Goal: Transaction & Acquisition: Book appointment/travel/reservation

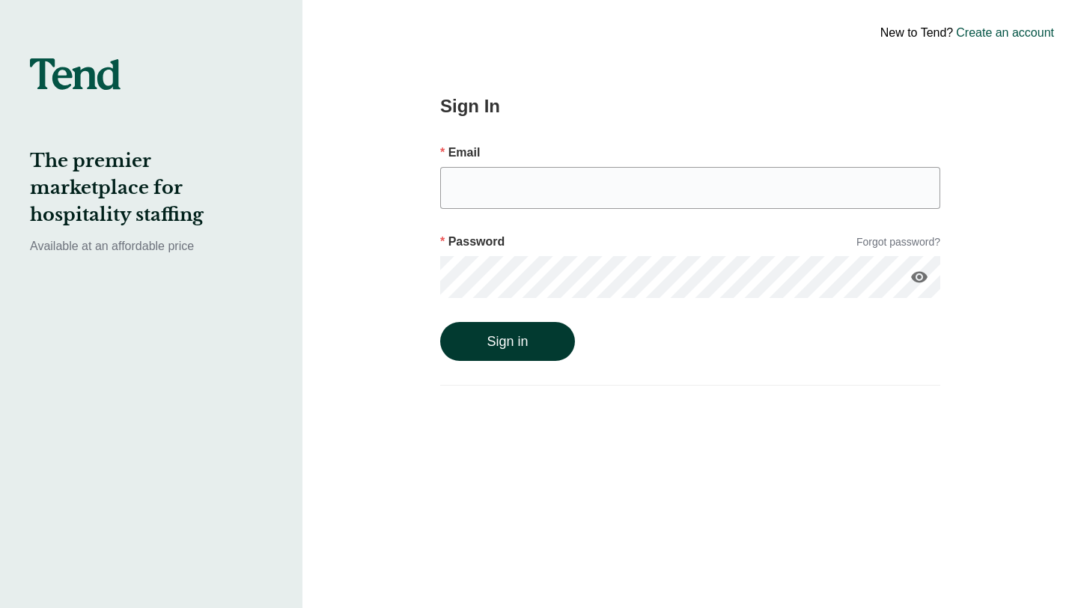
type input "[EMAIL_ADDRESS][DOMAIN_NAME]"
click at [501, 339] on button "Sign in" at bounding box center [507, 341] width 135 height 39
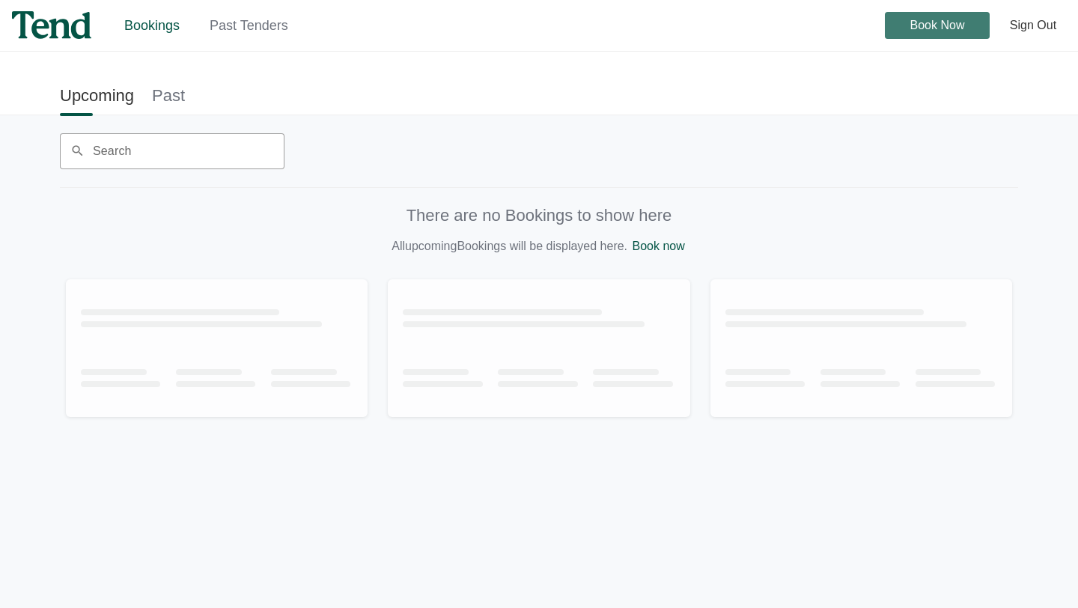
click at [914, 25] on span "Book Now" at bounding box center [937, 25] width 55 height 0
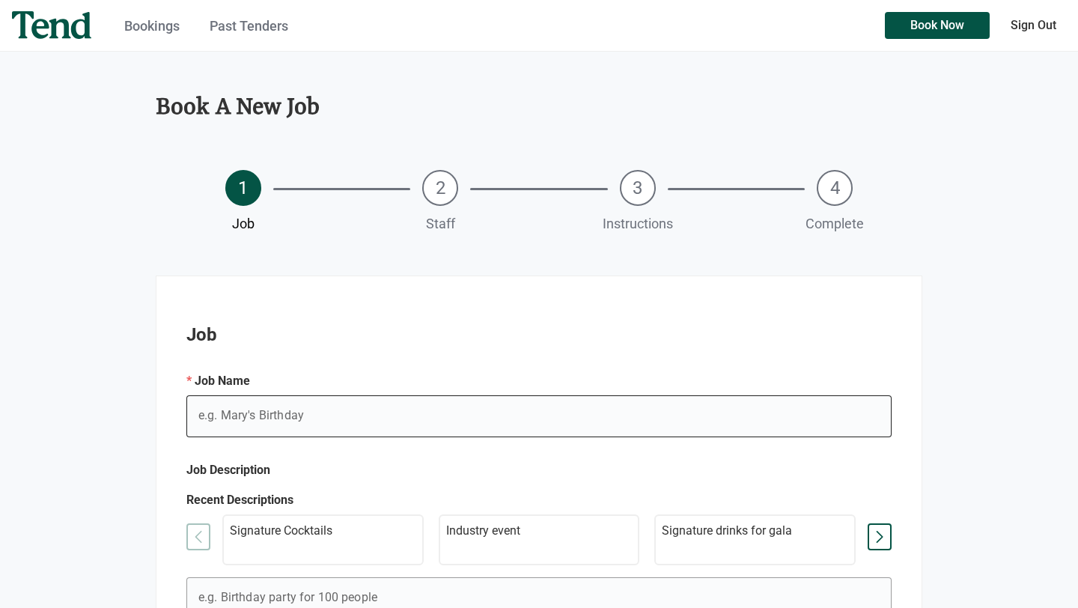
click at [378, 410] on input "e.g. Mary's Birthday" at bounding box center [538, 416] width 705 height 42
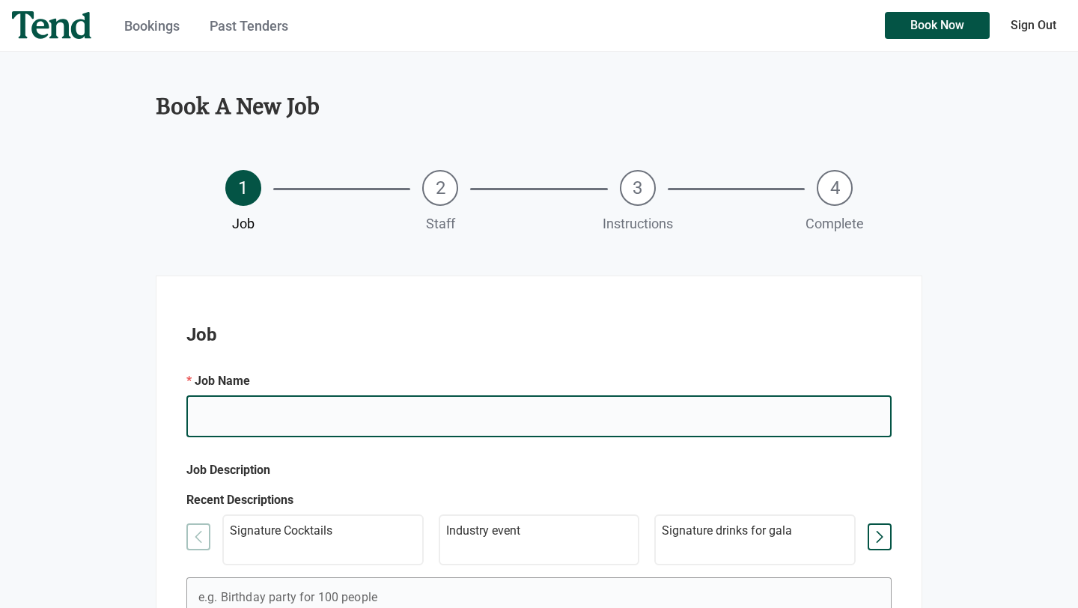
type input "P"
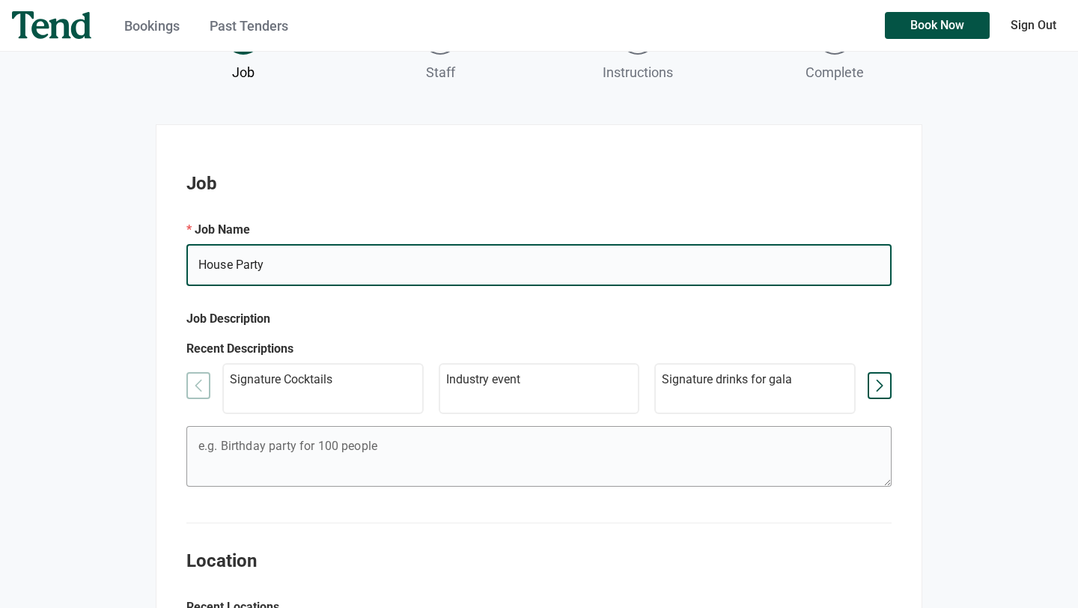
scroll to position [153, 0]
type input "House Party"
click at [365, 450] on textarea "e.g. Mary's Birthday" at bounding box center [538, 457] width 704 height 54
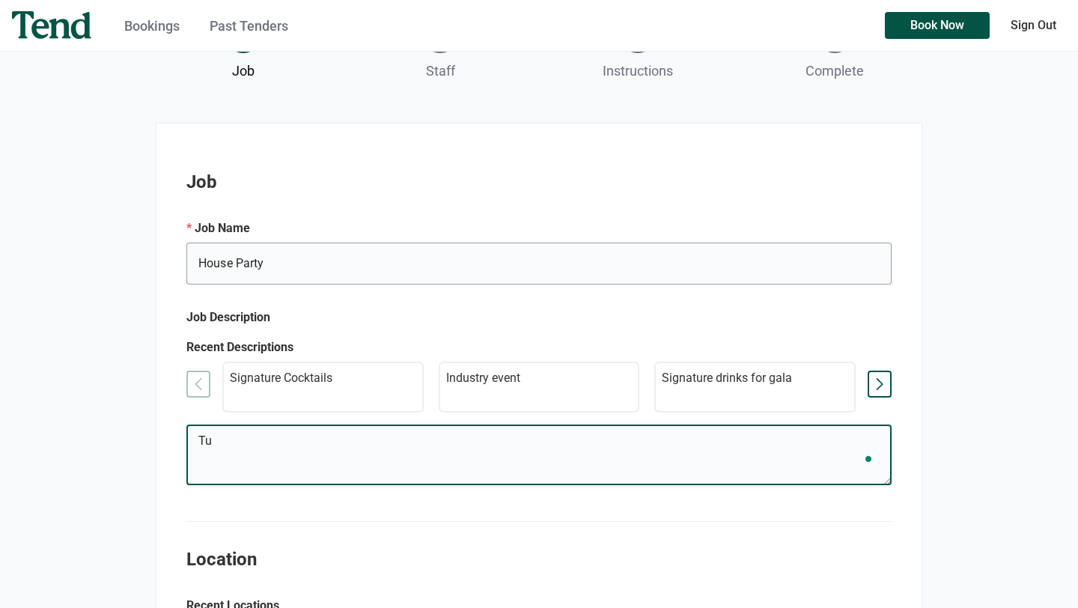
type textarea "T"
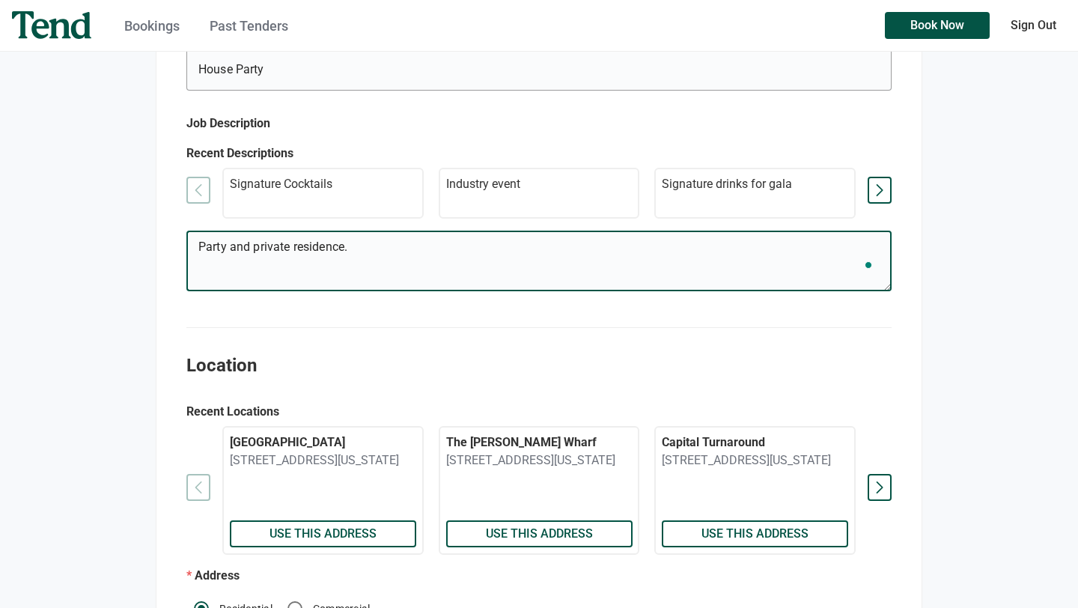
scroll to position [522, 0]
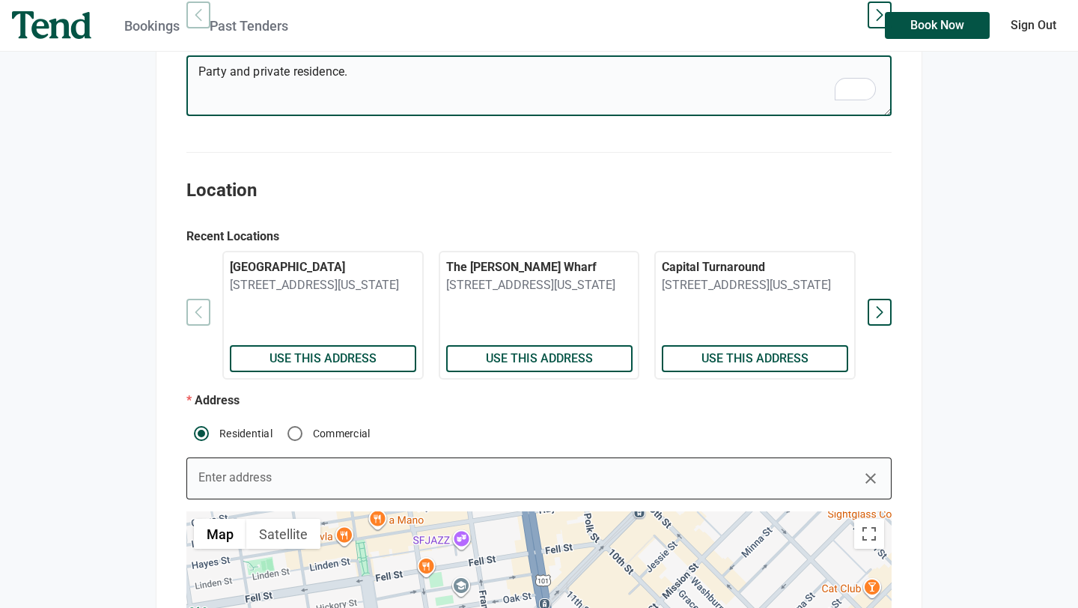
type textarea "Party and private residence."
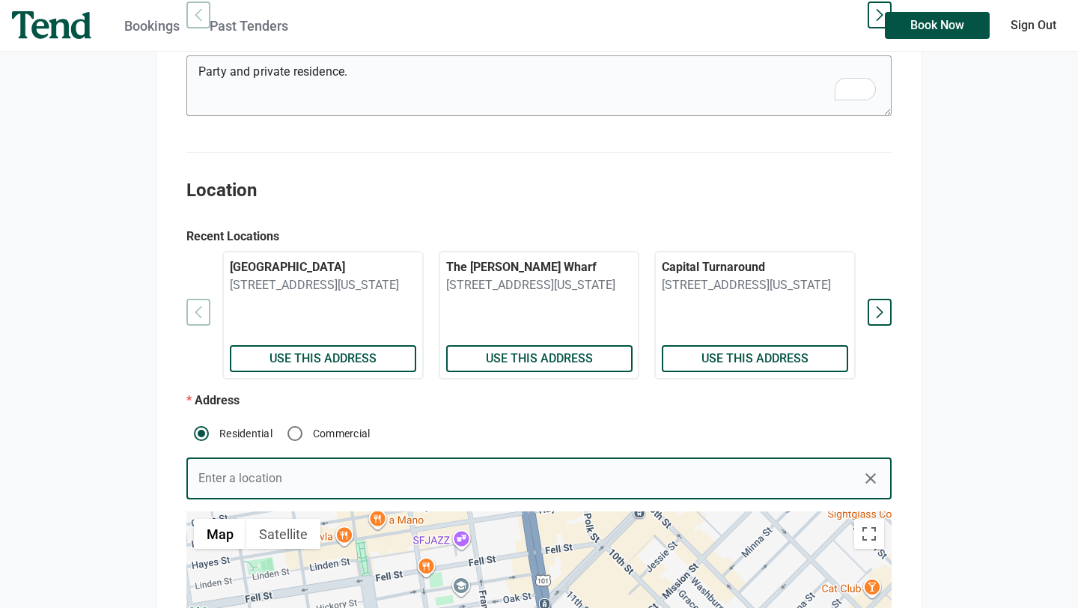
click at [294, 464] on input "Enter address" at bounding box center [538, 478] width 705 height 42
paste input "[STREET_ADDRESS]"
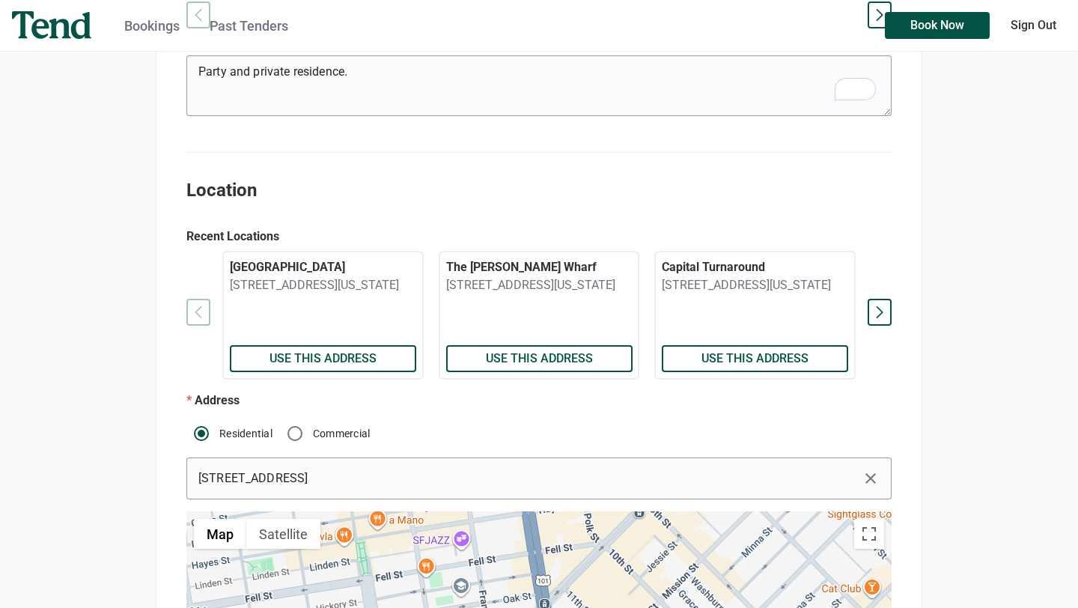
type input "[STREET_ADDRESS]"
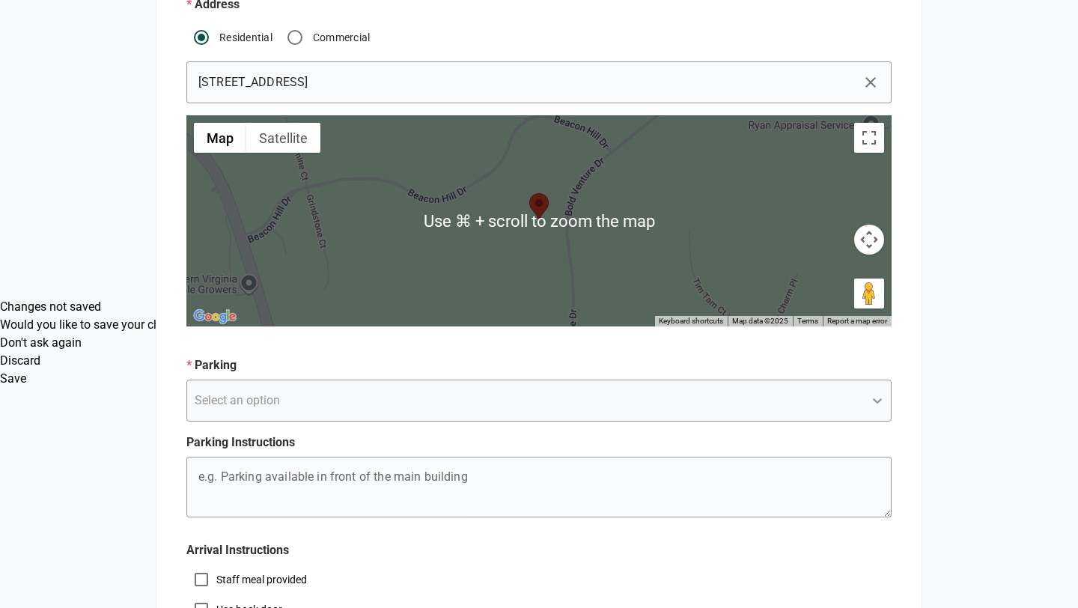
scroll to position [1053, 0]
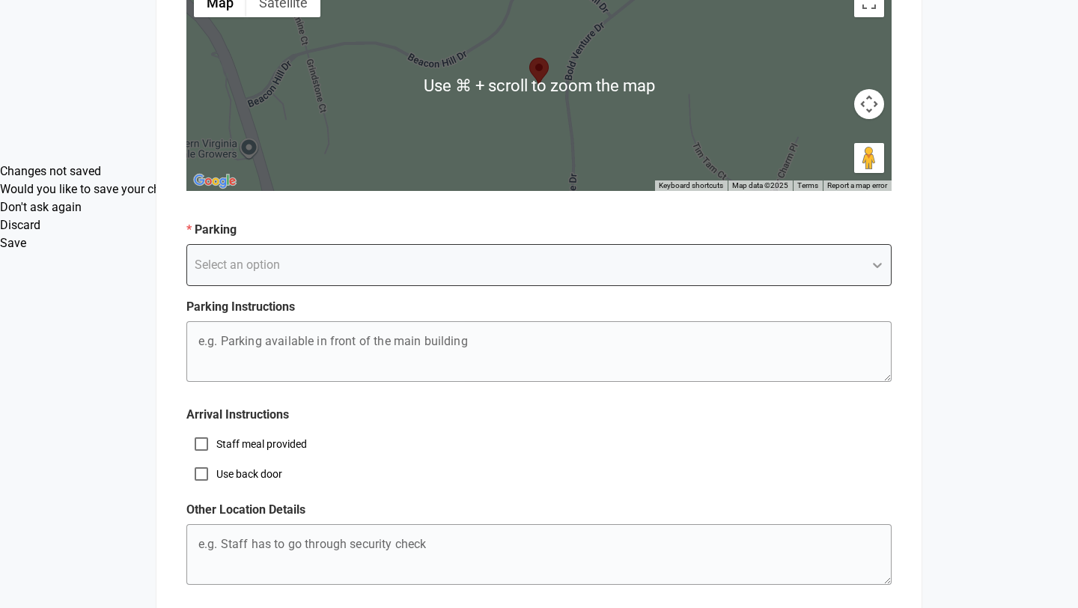
click at [435, 251] on div "Select an option" at bounding box center [525, 264] width 677 height 27
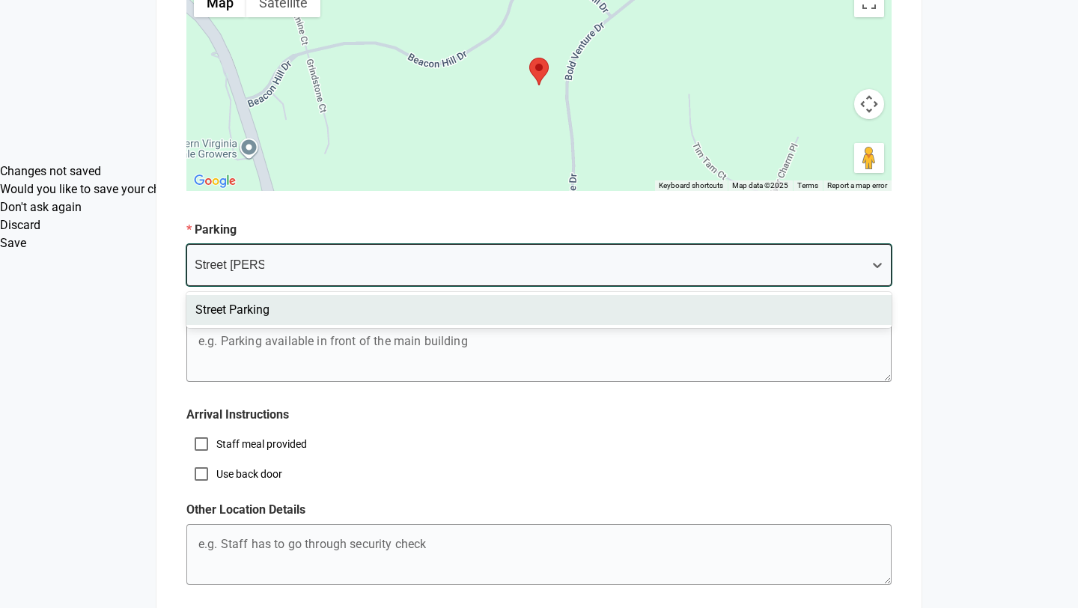
type input "Street parking"
click at [329, 251] on div "Street parking" at bounding box center [525, 264] width 677 height 27
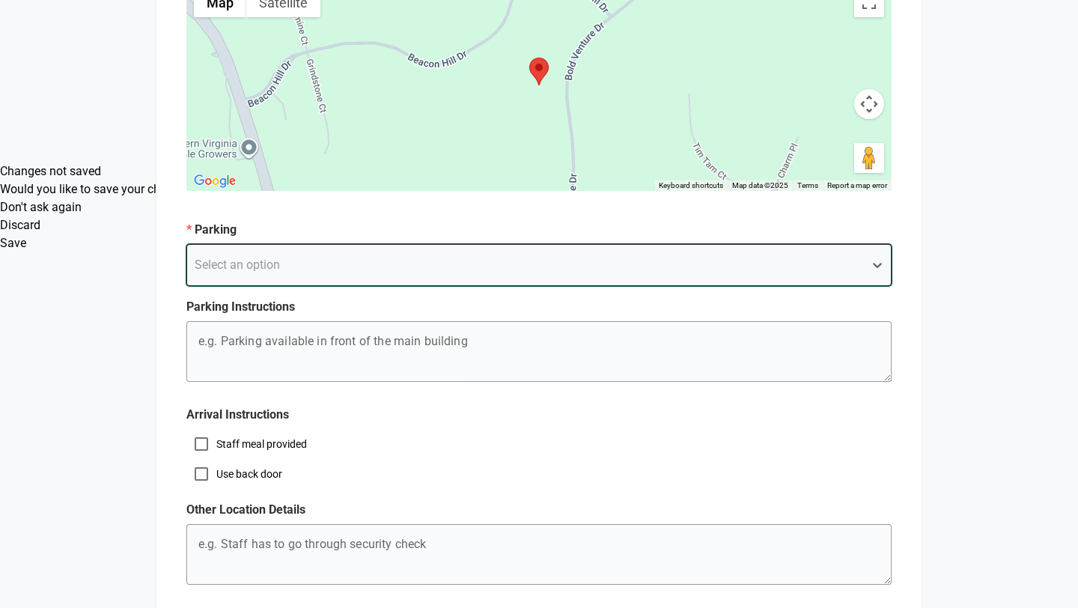
click at [599, 251] on div "Select an option" at bounding box center [525, 264] width 677 height 27
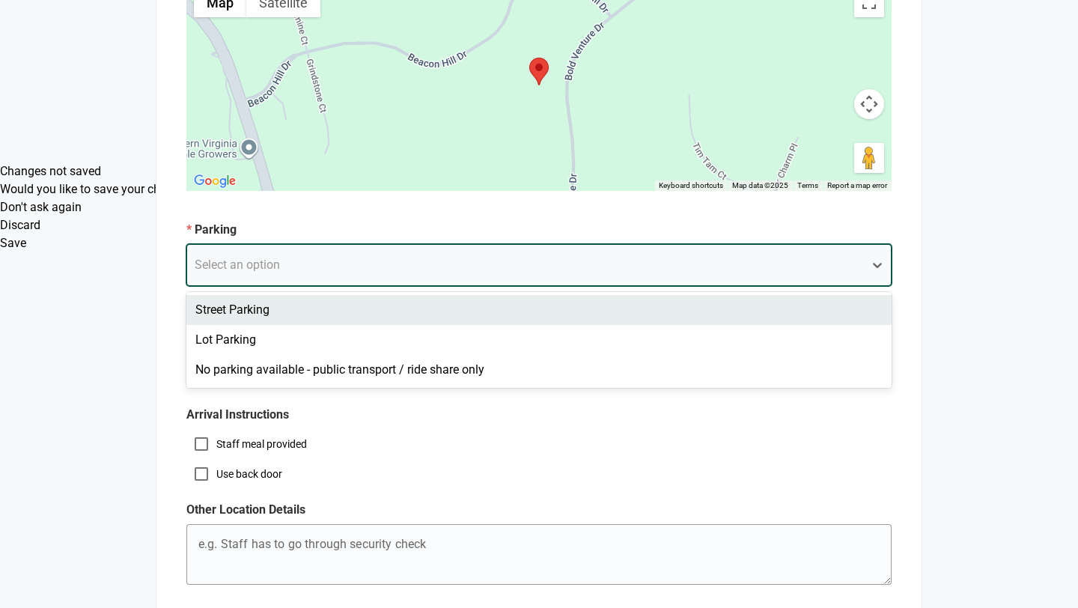
click at [303, 295] on div "Street Parking" at bounding box center [538, 310] width 705 height 30
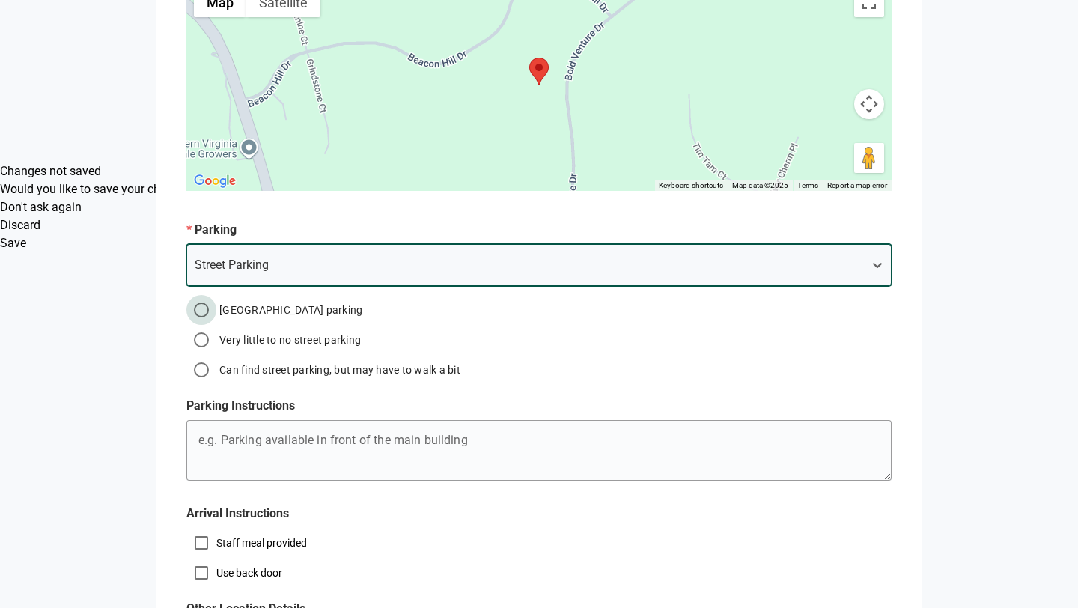
click at [209, 295] on input "[GEOGRAPHIC_DATA] parking" at bounding box center [201, 310] width 30 height 30
radio input "true"
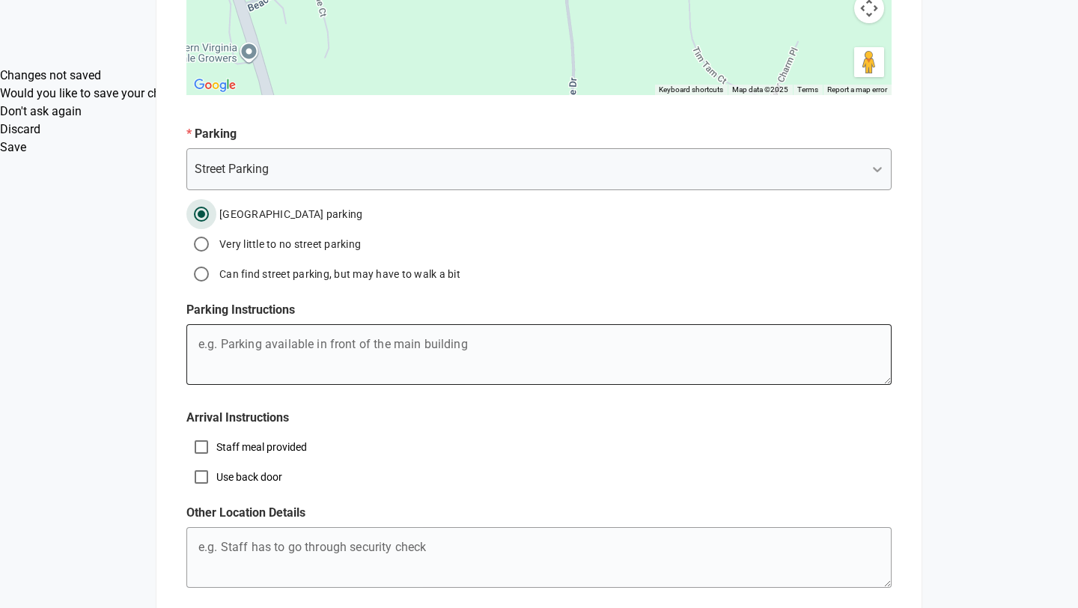
scroll to position [1156, 0]
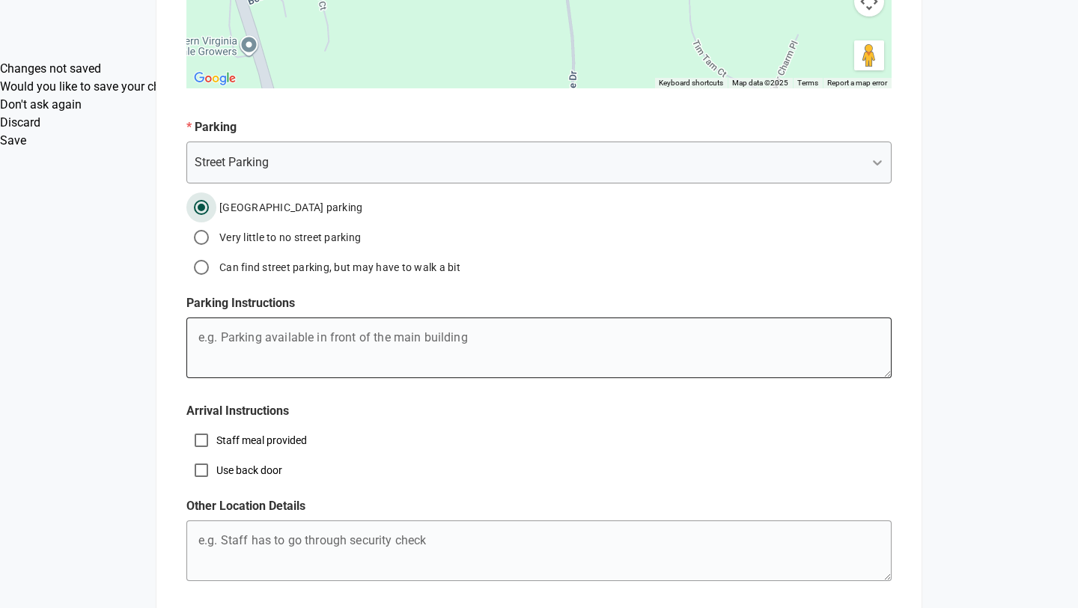
click at [385, 323] on textarea "e.g. Mary's Birthday" at bounding box center [538, 350] width 704 height 54
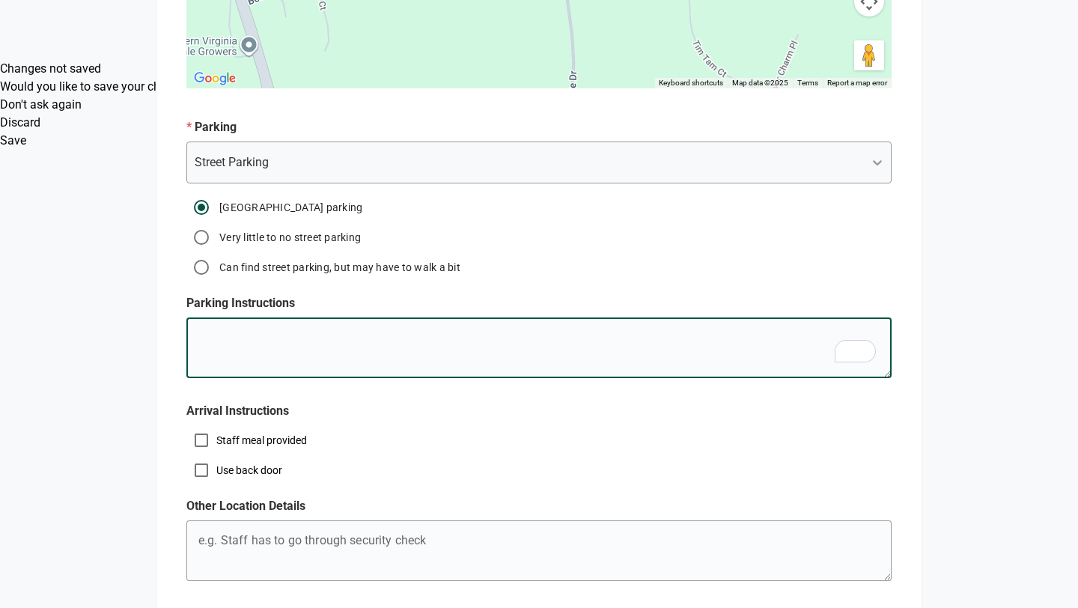
paste textarea "Please use street parking, as close to the shoulder as possible, not blocking n…"
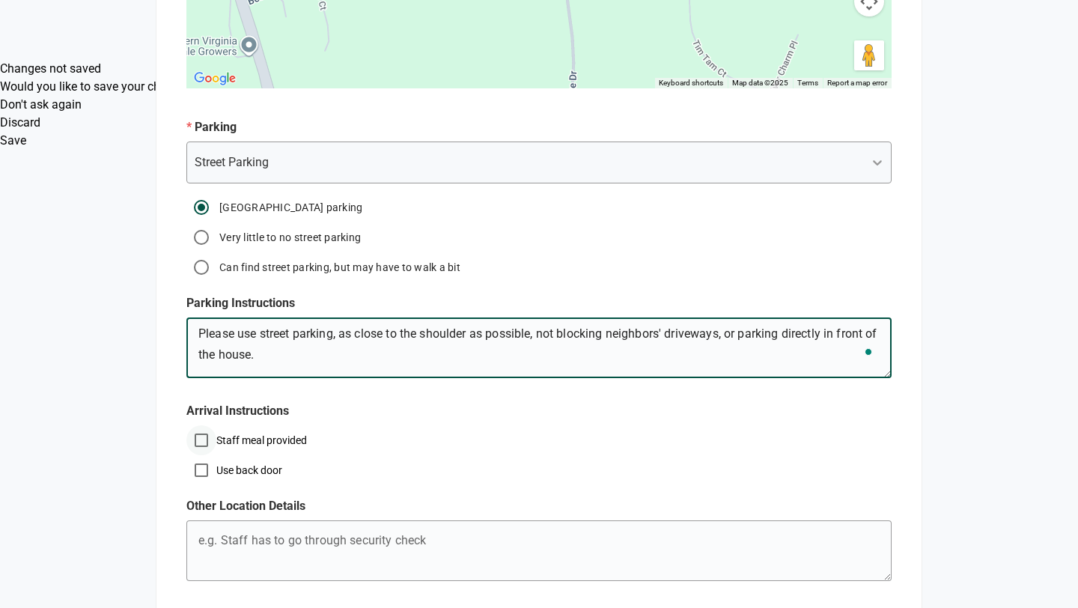
type textarea "Please use street parking, as close to the shoulder as possible, not blocking n…"
click at [205, 425] on input "Staff meal provided" at bounding box center [201, 440] width 30 height 30
checkbox input "true"
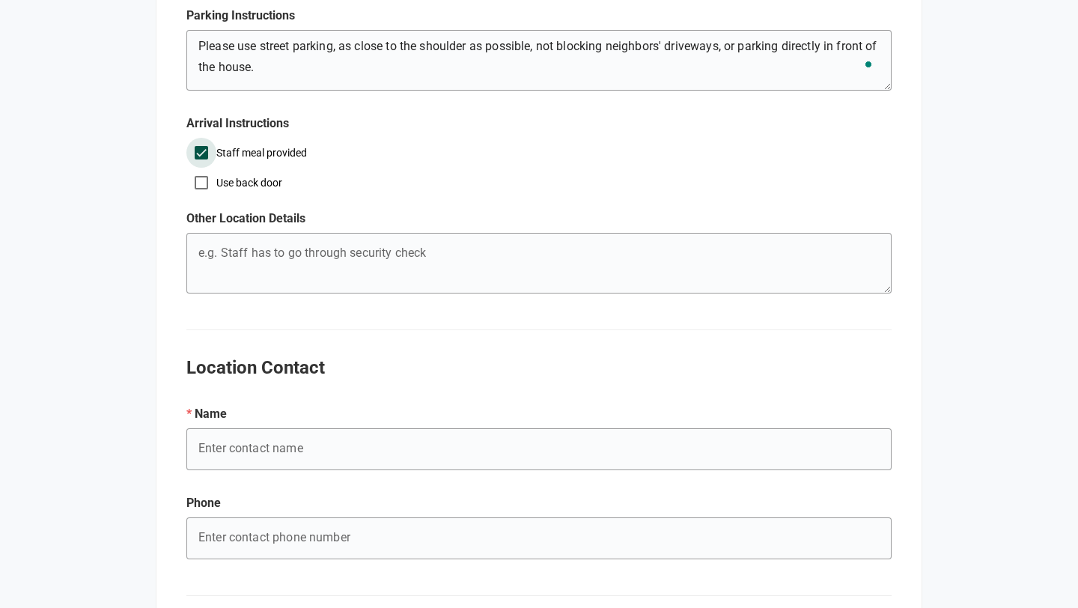
scroll to position [1469, 0]
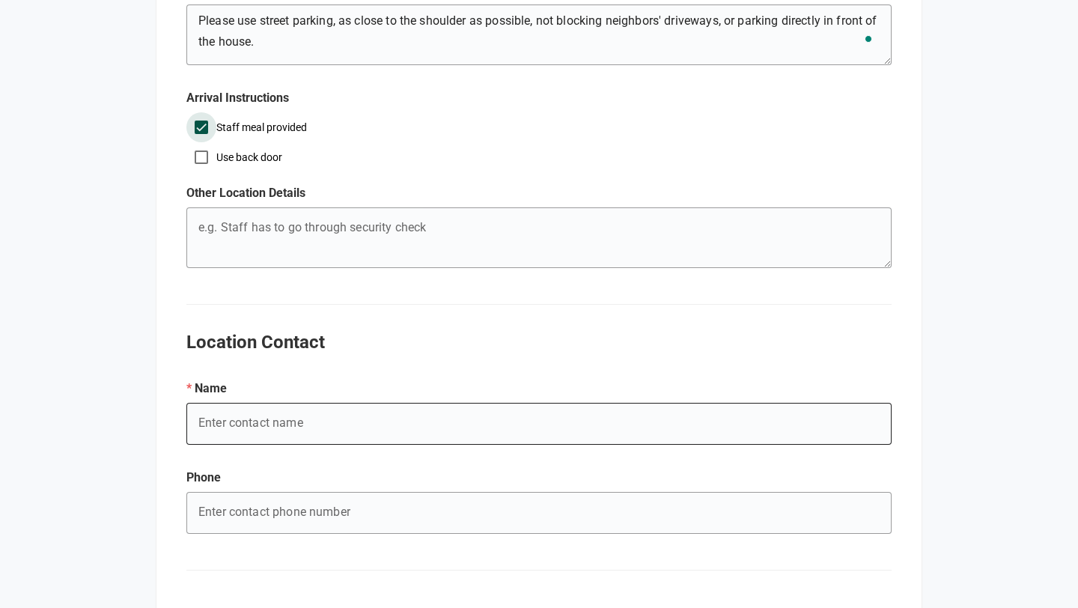
click at [296, 403] on input "e.g. Mary's Birthday" at bounding box center [538, 424] width 705 height 42
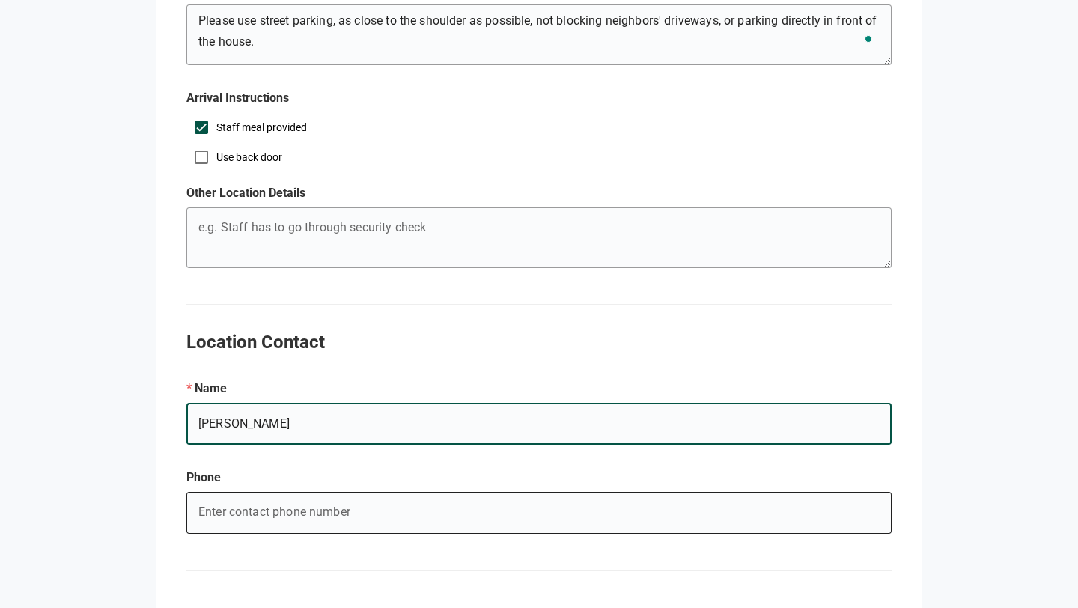
type input "[PERSON_NAME]"
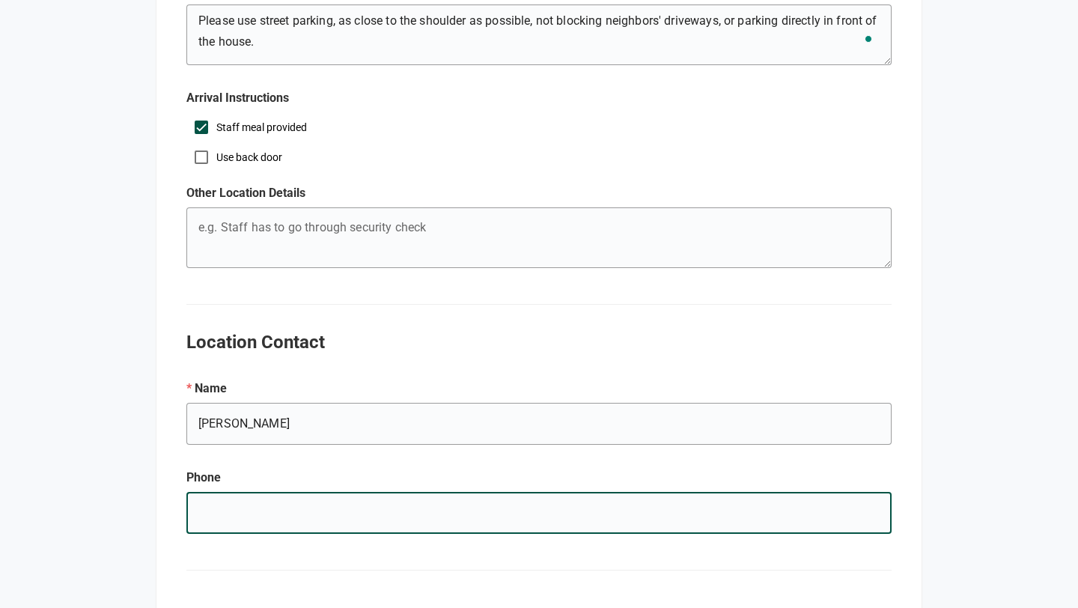
click at [210, 503] on input "e.g. Mary's Birthday" at bounding box center [538, 513] width 705 height 42
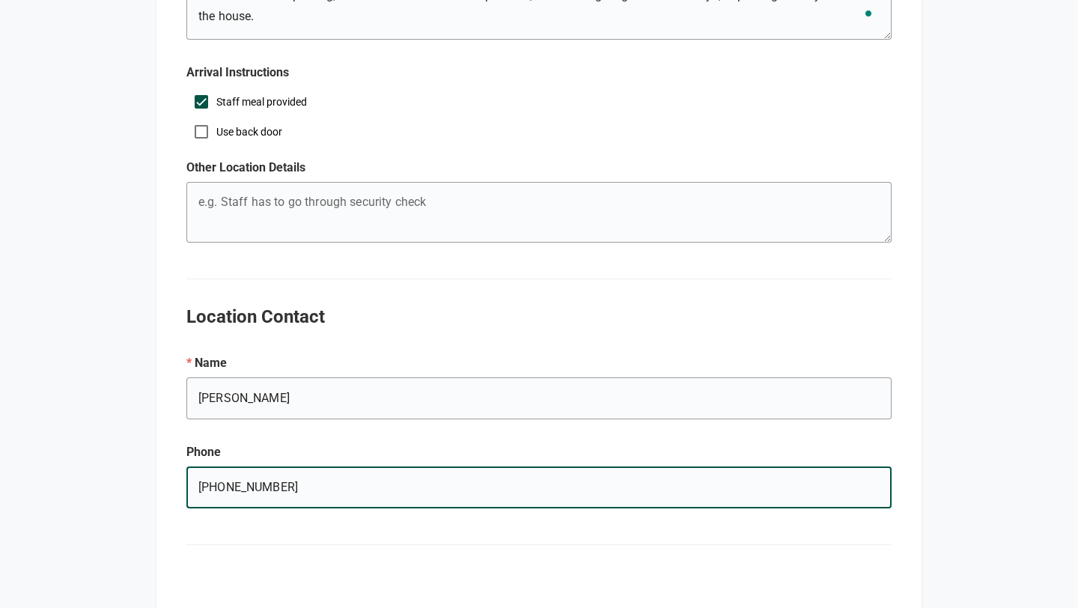
scroll to position [1567, 0]
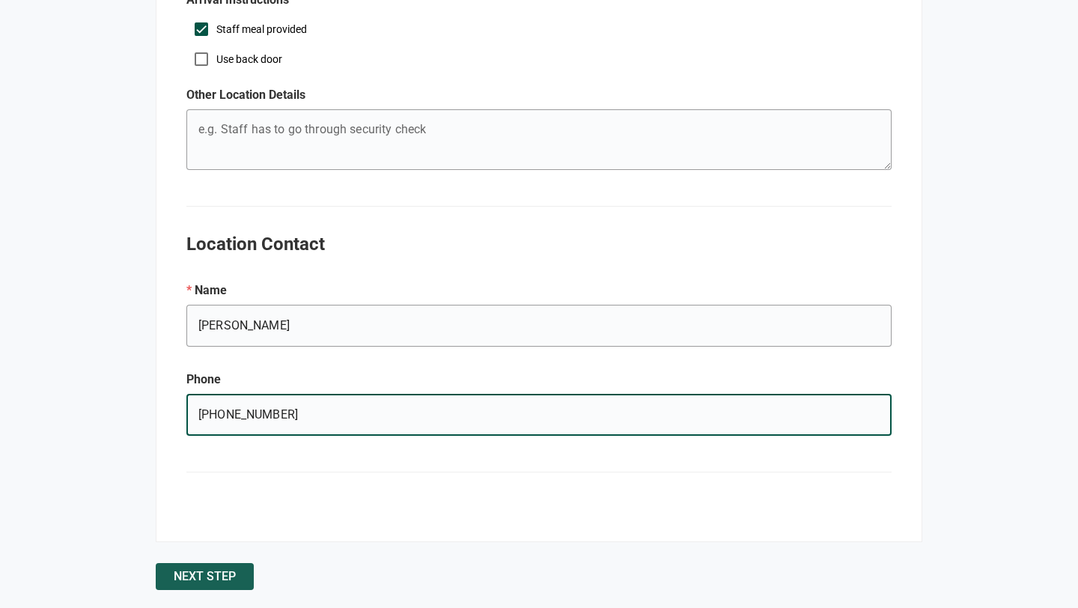
type input "[PHONE_NUMBER]"
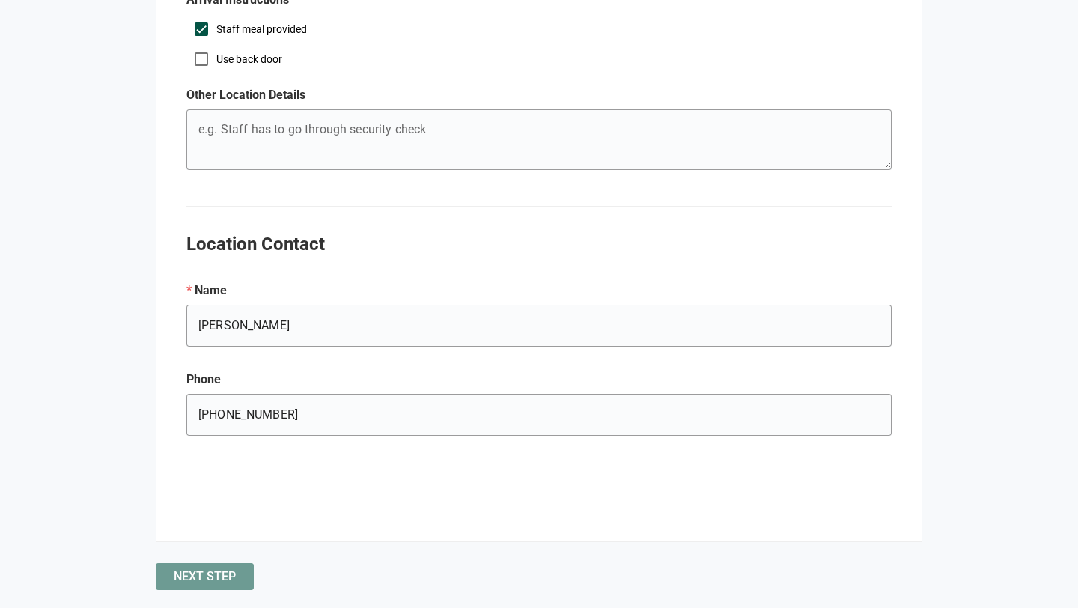
click at [228, 567] on button "Next Step" at bounding box center [205, 576] width 98 height 27
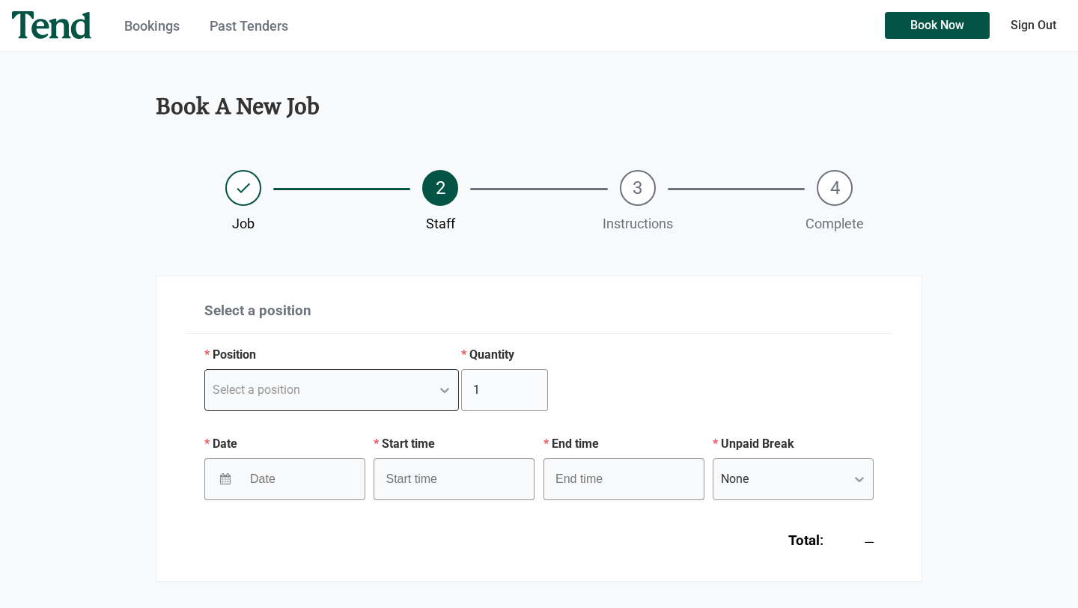
click at [291, 393] on div "Select a position" at bounding box center [257, 390] width 88 height 18
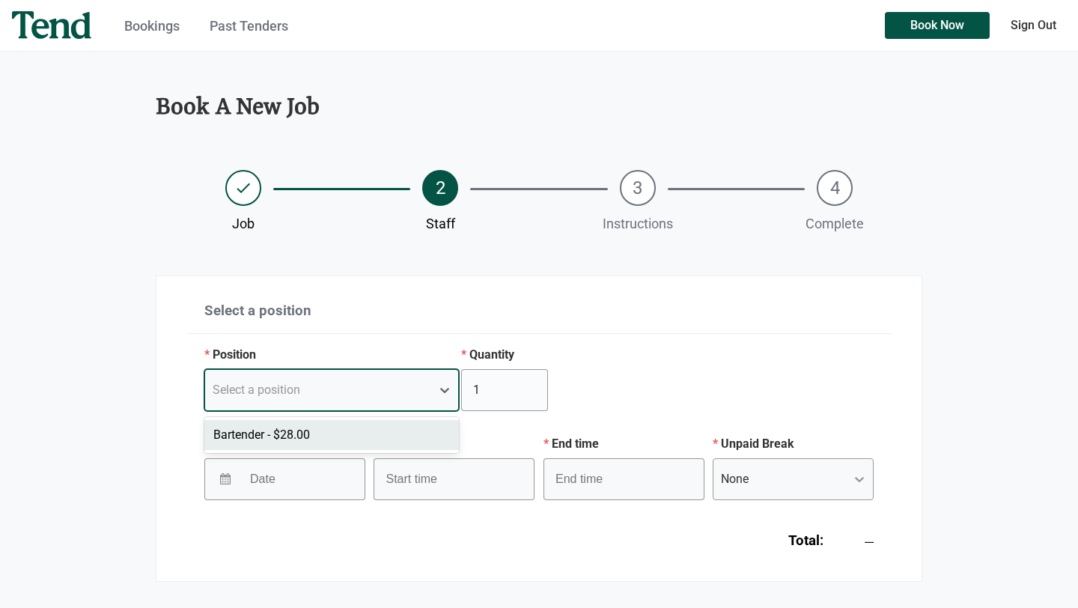
click at [310, 439] on div "Bartender - $28.00" at bounding box center [331, 435] width 254 height 30
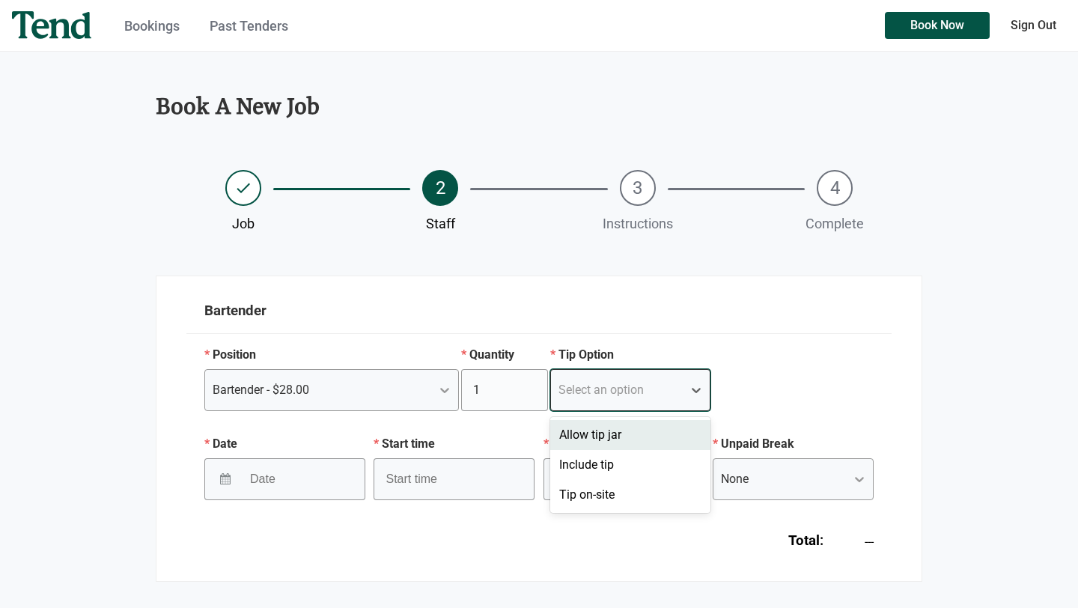
click at [603, 387] on div "Select an option" at bounding box center [600, 390] width 85 height 18
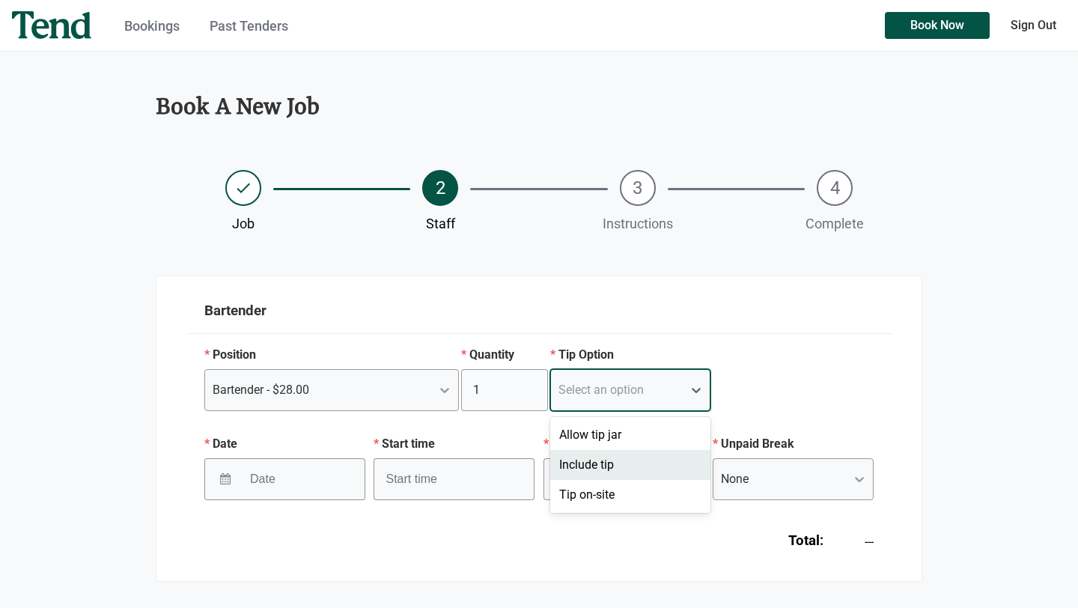
click at [607, 462] on div "Include tip" at bounding box center [630, 465] width 161 height 30
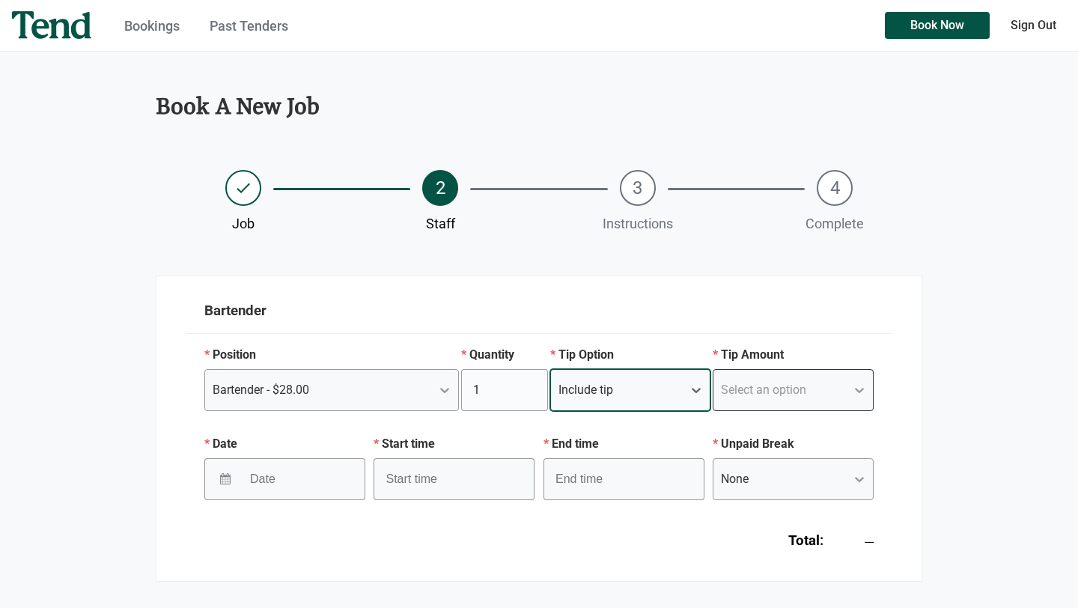
click at [781, 388] on div "Select an option" at bounding box center [763, 390] width 85 height 18
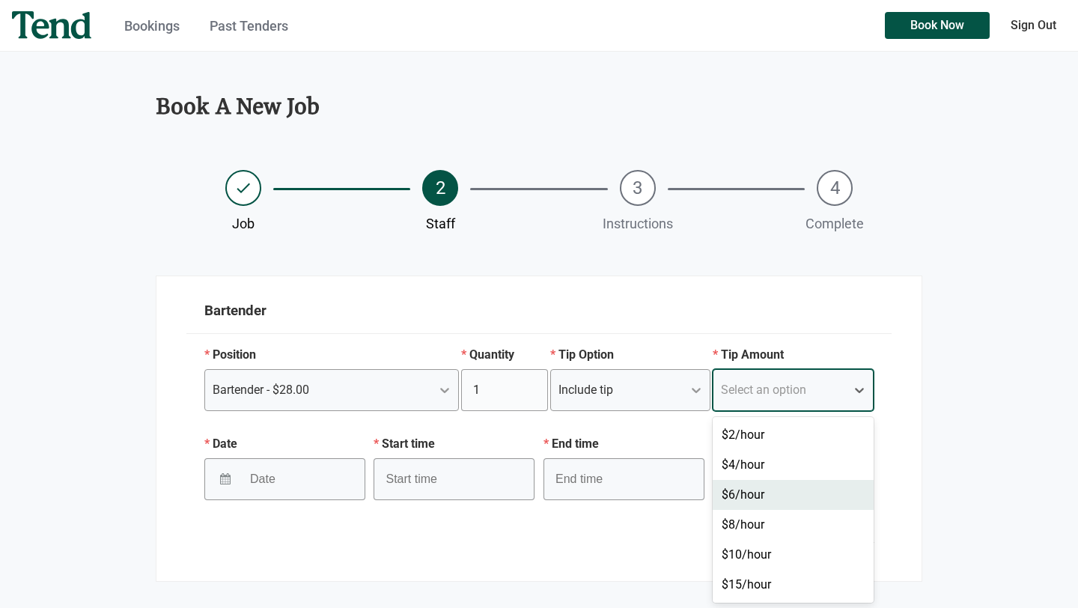
click at [754, 489] on div "$6/hour" at bounding box center [793, 495] width 161 height 30
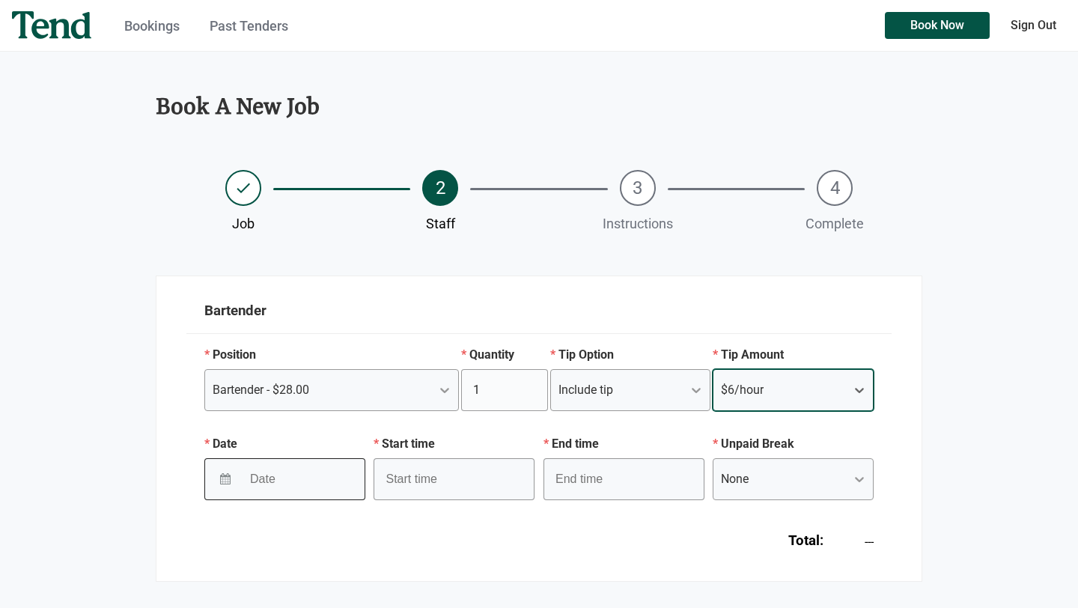
click at [309, 478] on input "Date" at bounding box center [290, 478] width 97 height 37
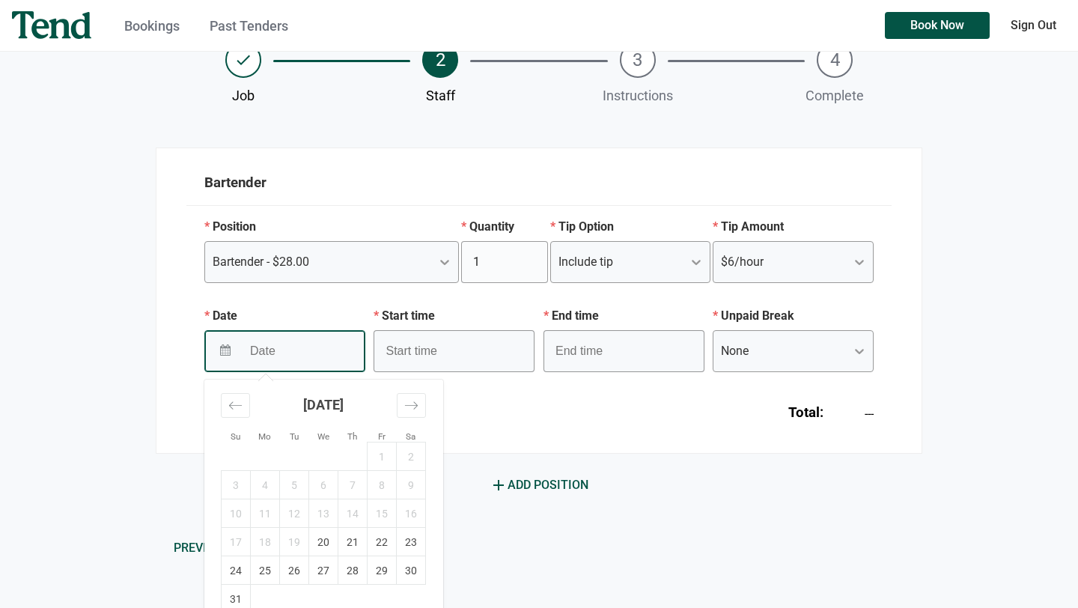
scroll to position [130, 0]
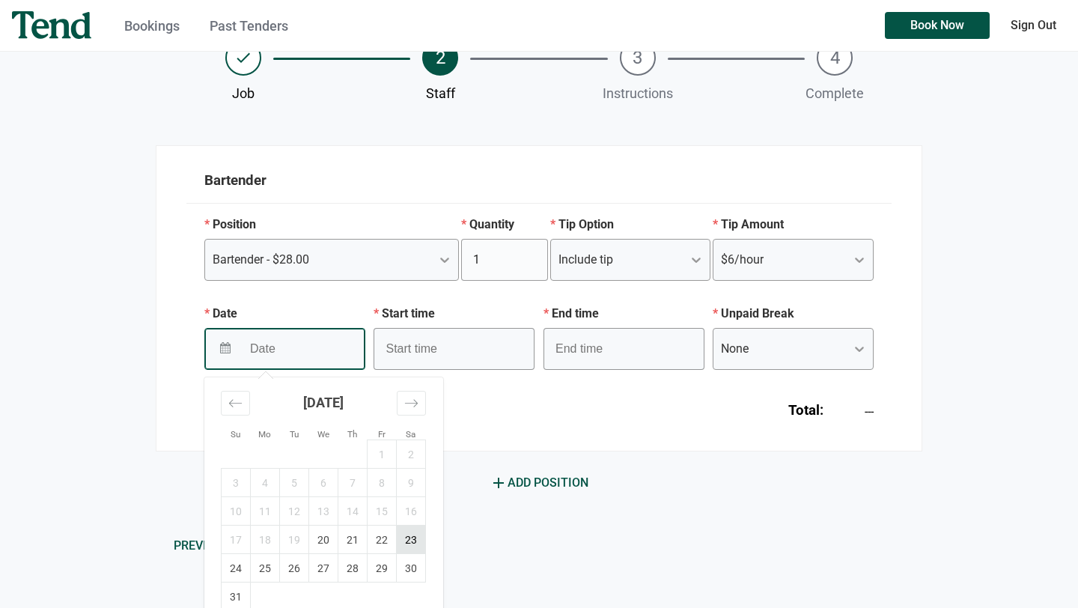
click at [410, 541] on td "23" at bounding box center [411, 539] width 29 height 28
type input "[DATE]"
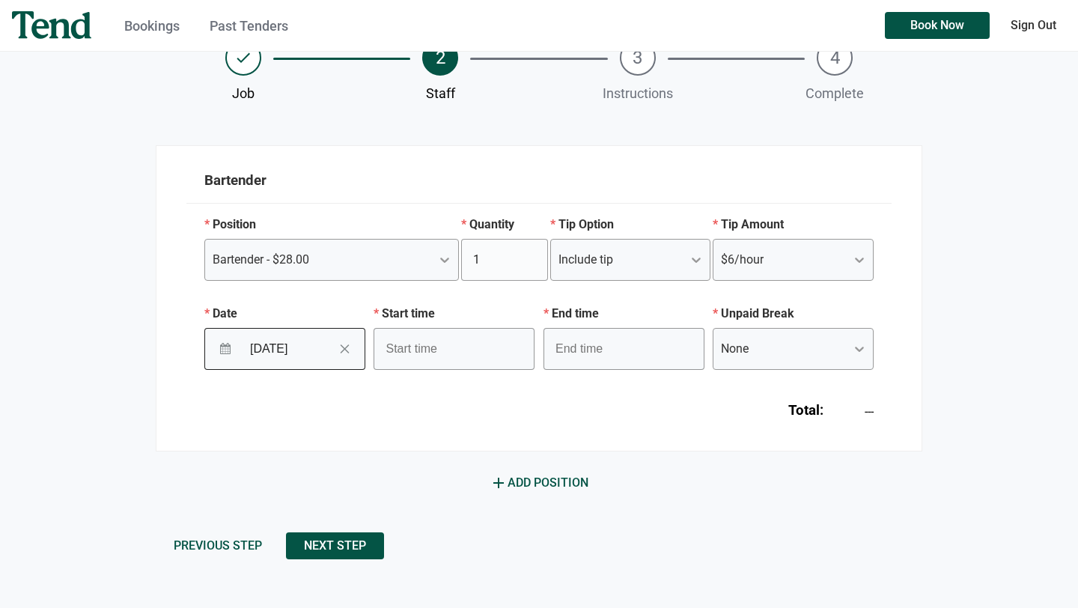
scroll to position [118, 0]
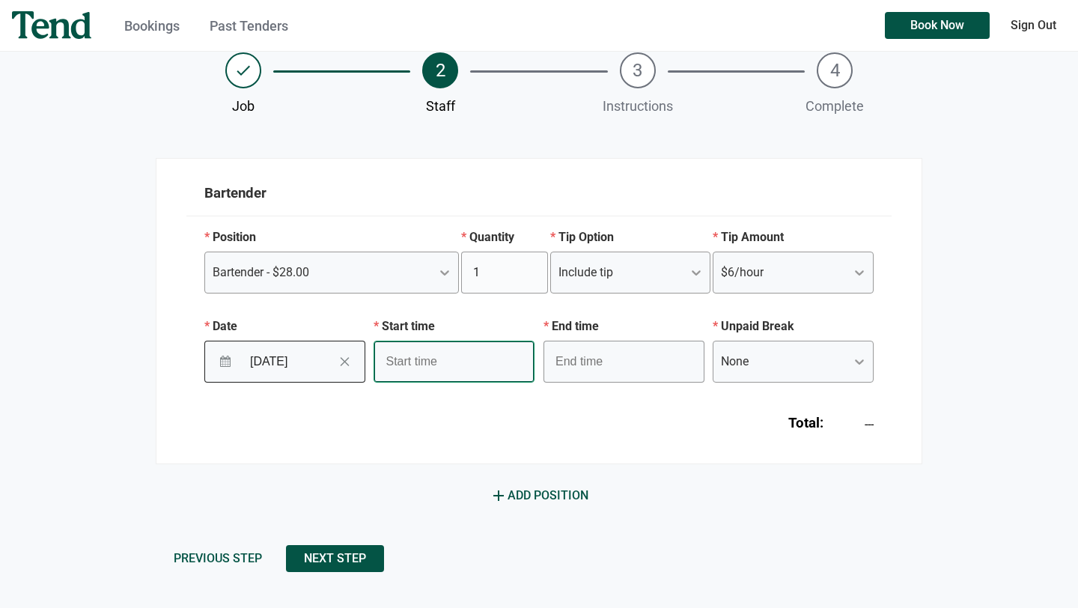
click at [424, 359] on input "text" at bounding box center [453, 362] width 161 height 42
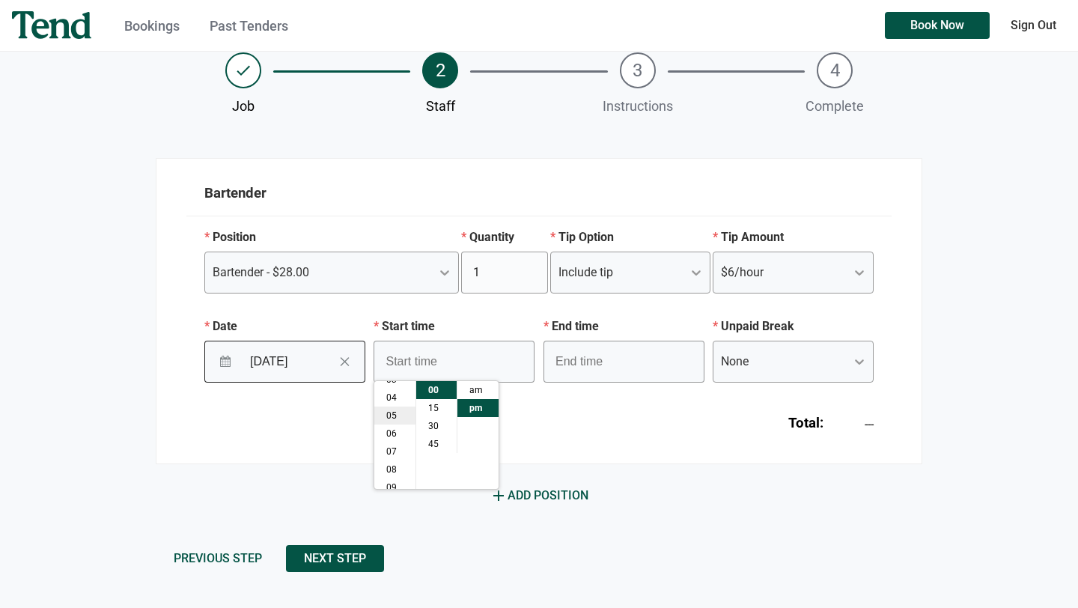
click at [394, 415] on li "05" at bounding box center [394, 415] width 41 height 18
type input "5:00 pm"
click at [478, 407] on li "pm" at bounding box center [477, 408] width 41 height 18
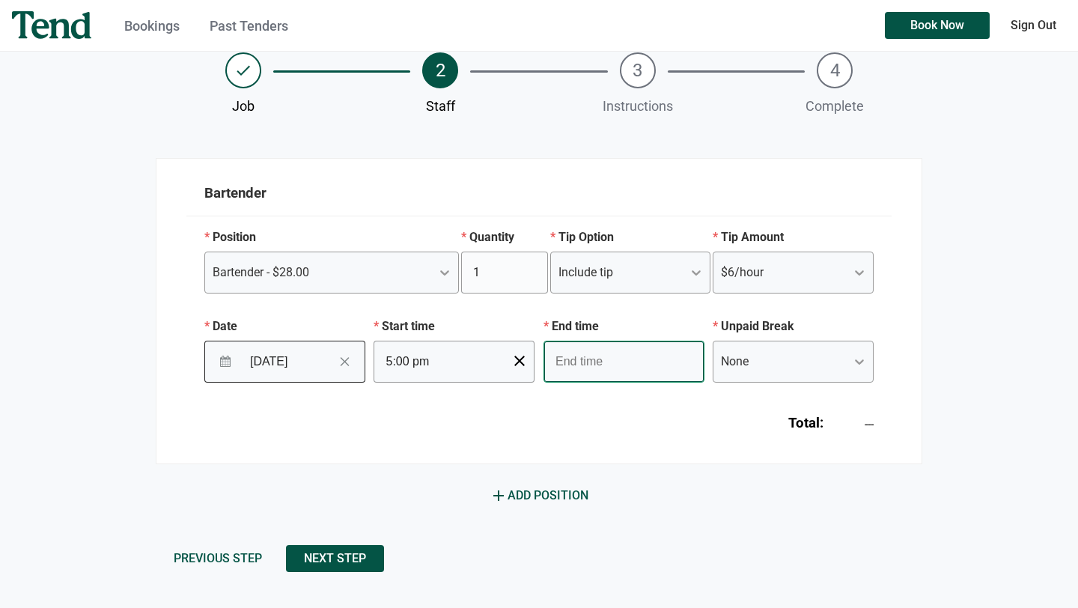
click at [606, 356] on input "text" at bounding box center [623, 362] width 161 height 42
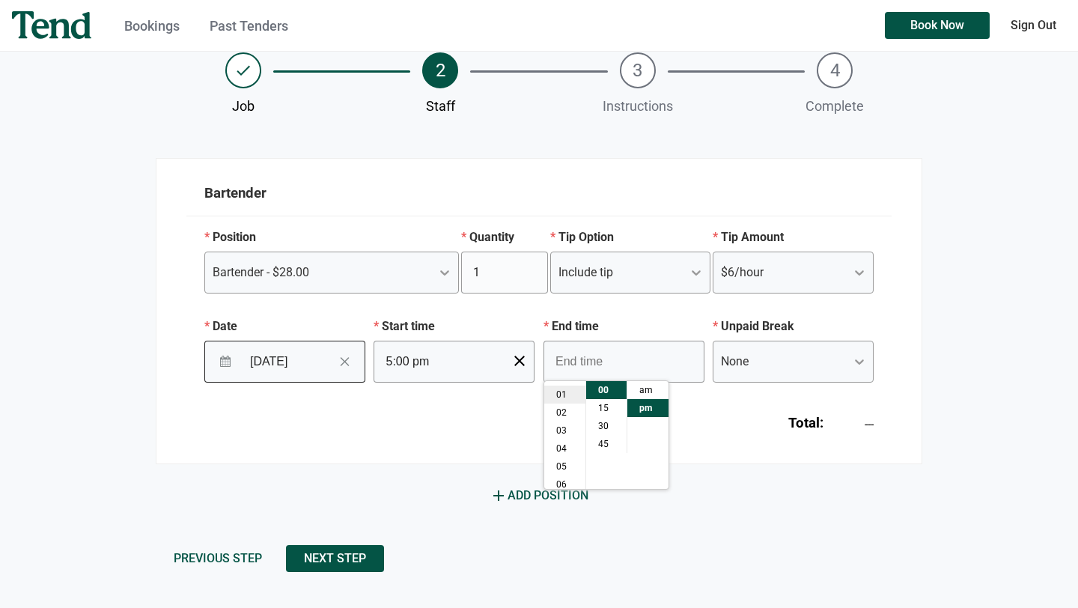
click at [563, 393] on li "01" at bounding box center [564, 394] width 41 height 18
click at [642, 391] on li "am" at bounding box center [647, 390] width 41 height 18
type input "1:00 am"
click at [760, 357] on div "None" at bounding box center [779, 361] width 132 height 27
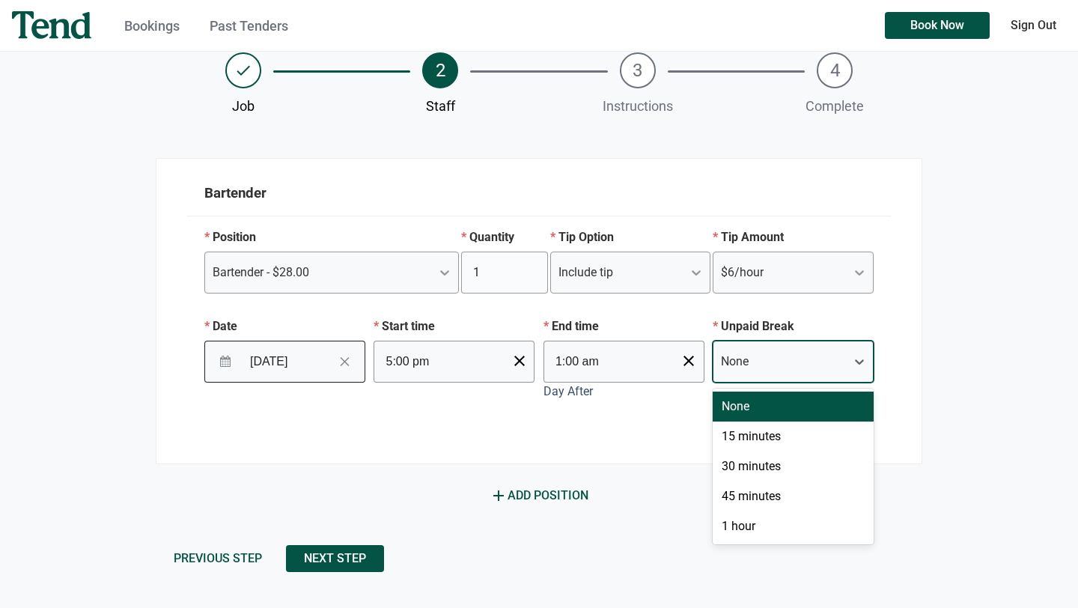
click at [765, 413] on div "None" at bounding box center [793, 406] width 161 height 30
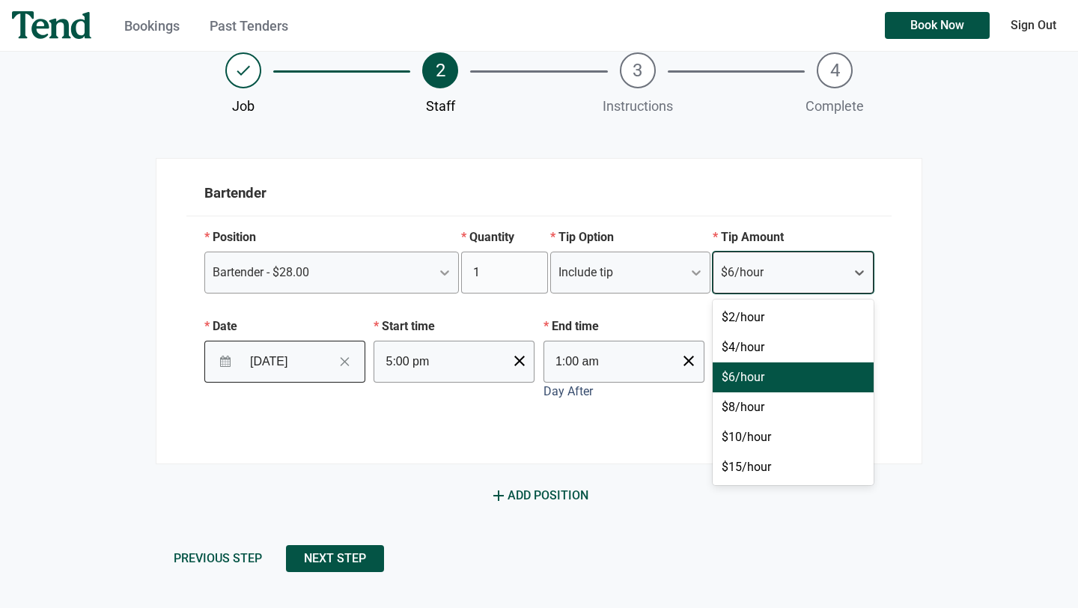
click at [809, 269] on div "$6/hour" at bounding box center [779, 272] width 132 height 27
click at [745, 396] on div "$8/hour" at bounding box center [793, 407] width 161 height 30
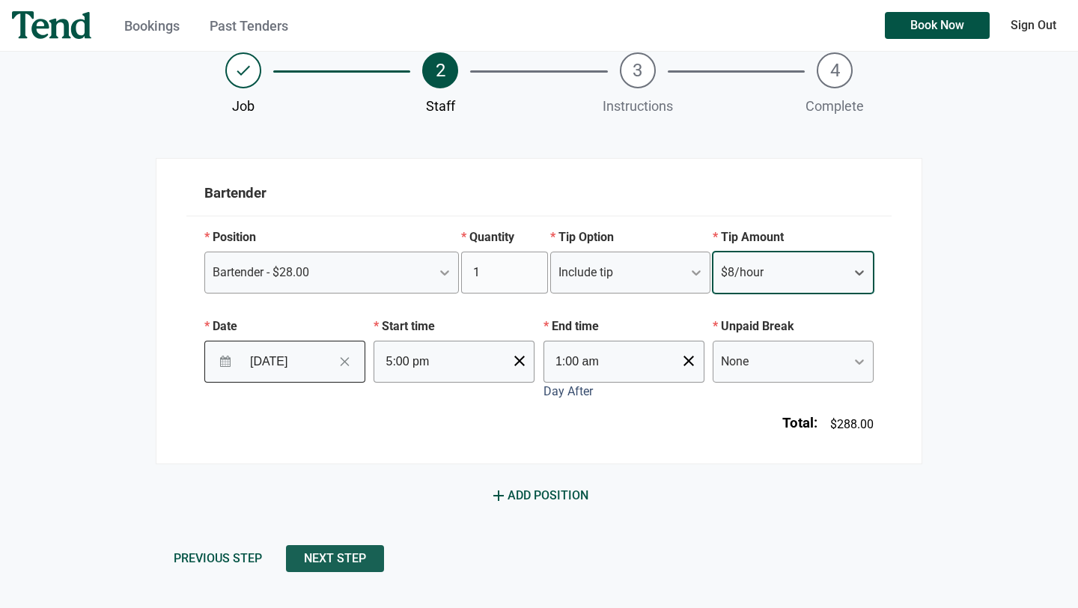
click at [371, 558] on button "Next Step" at bounding box center [335, 558] width 98 height 27
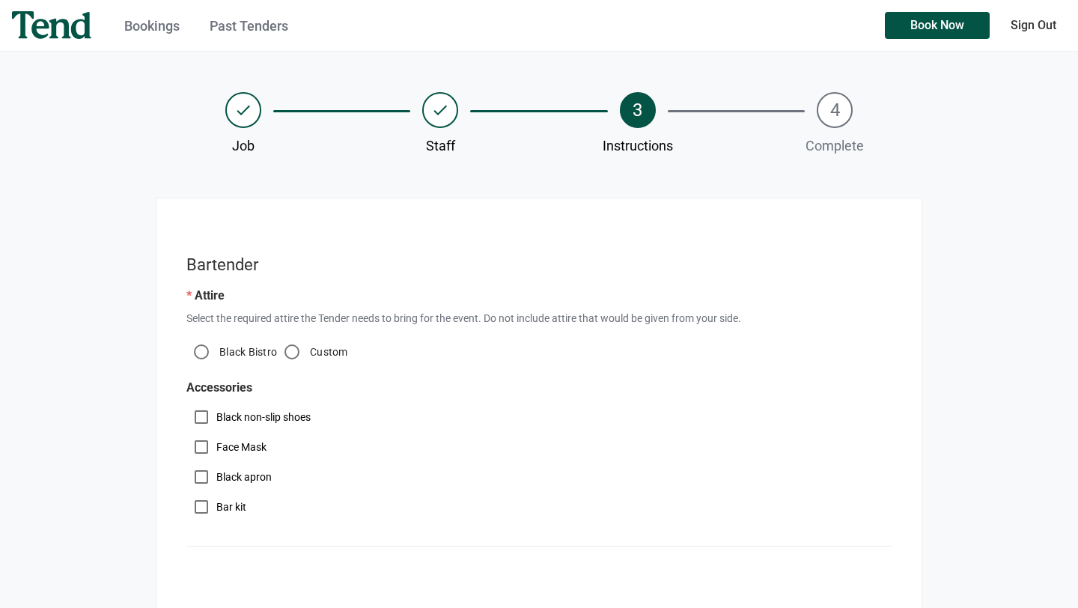
scroll to position [79, 0]
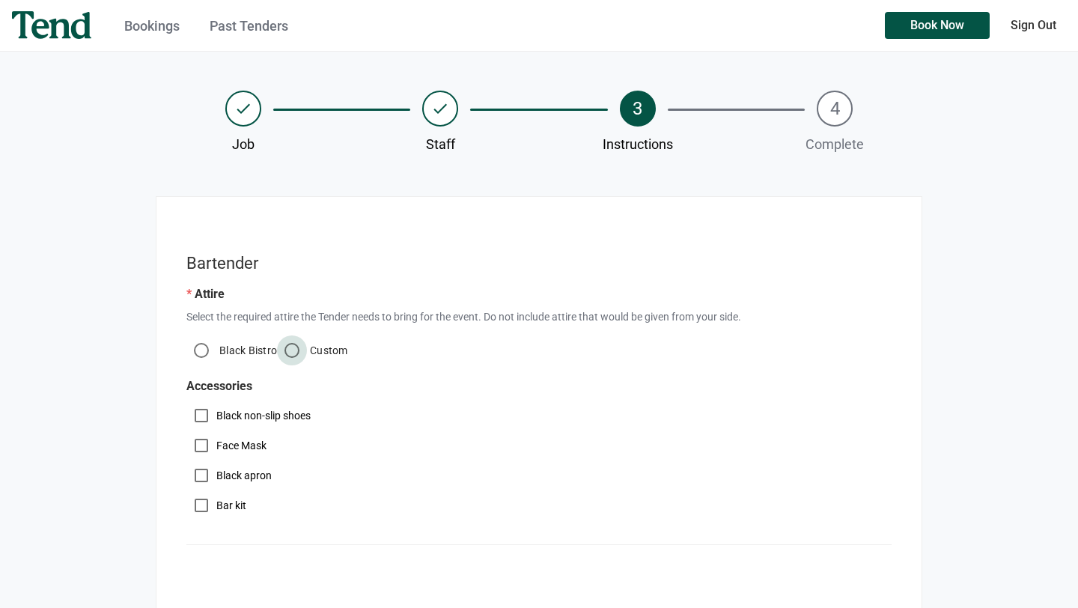
click at [296, 347] on input "Custom" at bounding box center [292, 350] width 30 height 30
radio input "true"
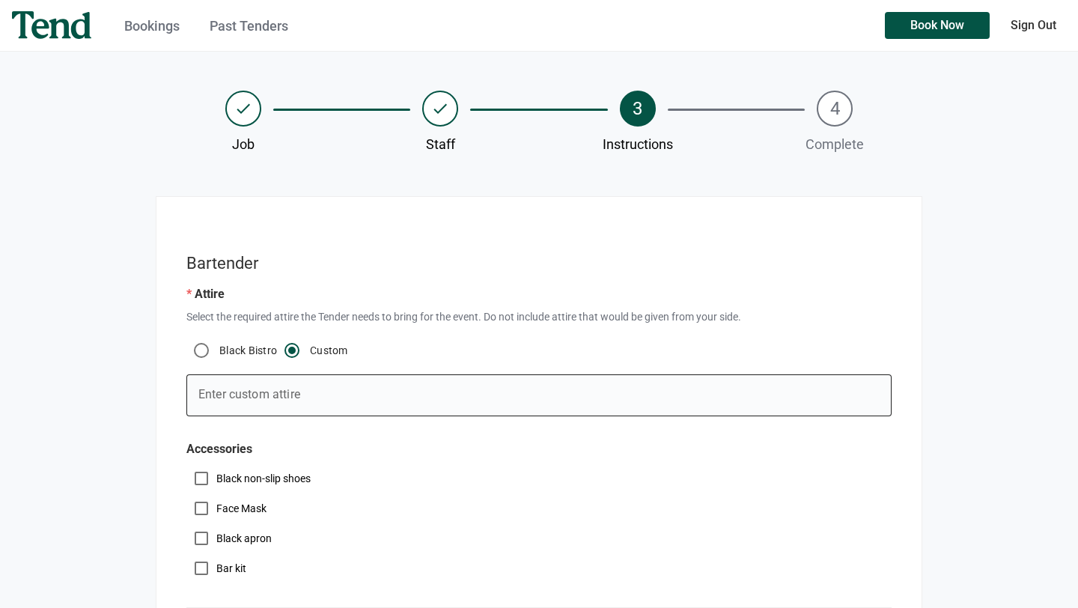
click at [264, 398] on input "Enter custom attire" at bounding box center [538, 395] width 705 height 42
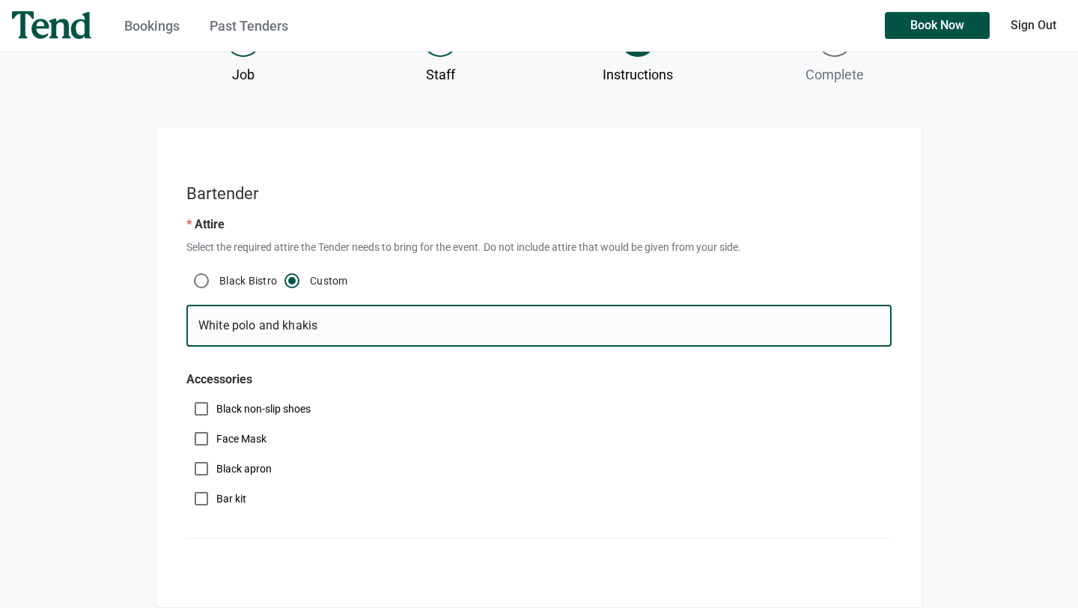
scroll to position [153, 0]
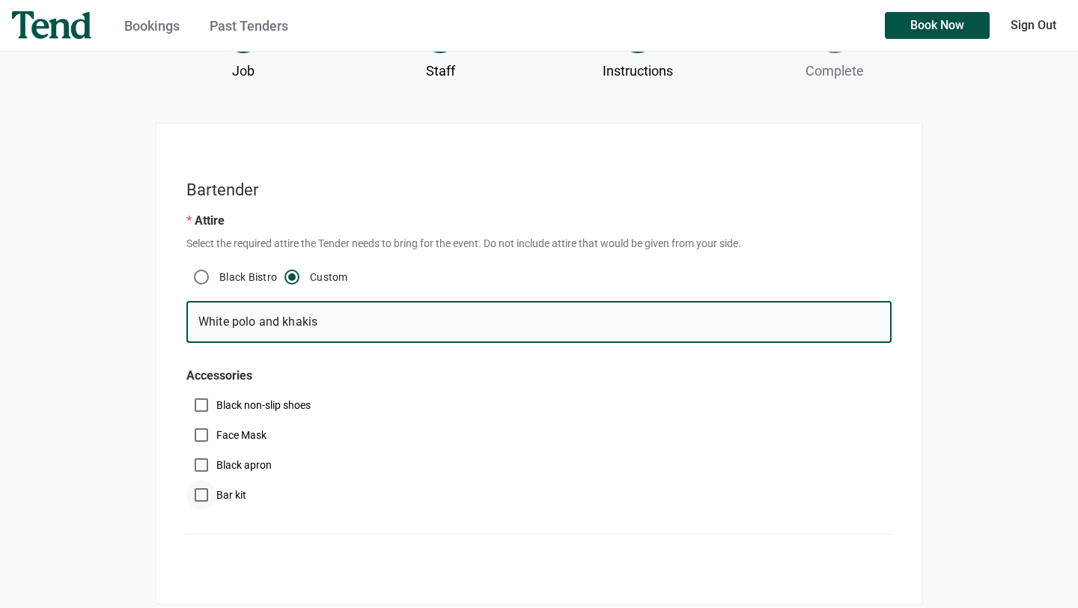
type input "White polo and khakis"
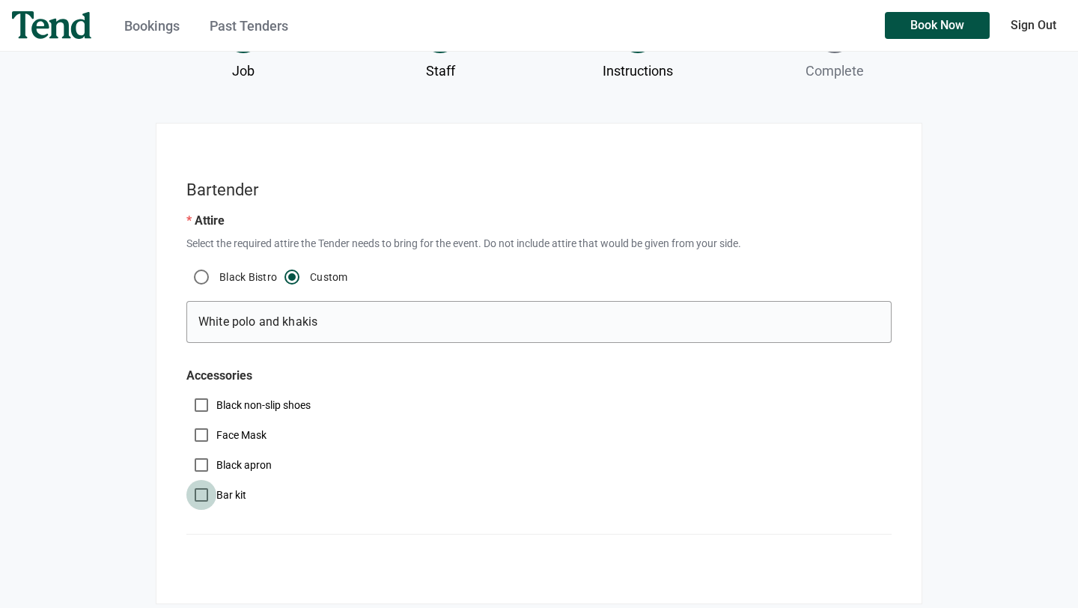
click at [205, 495] on input "Bar kit" at bounding box center [201, 495] width 30 height 30
checkbox input "true"
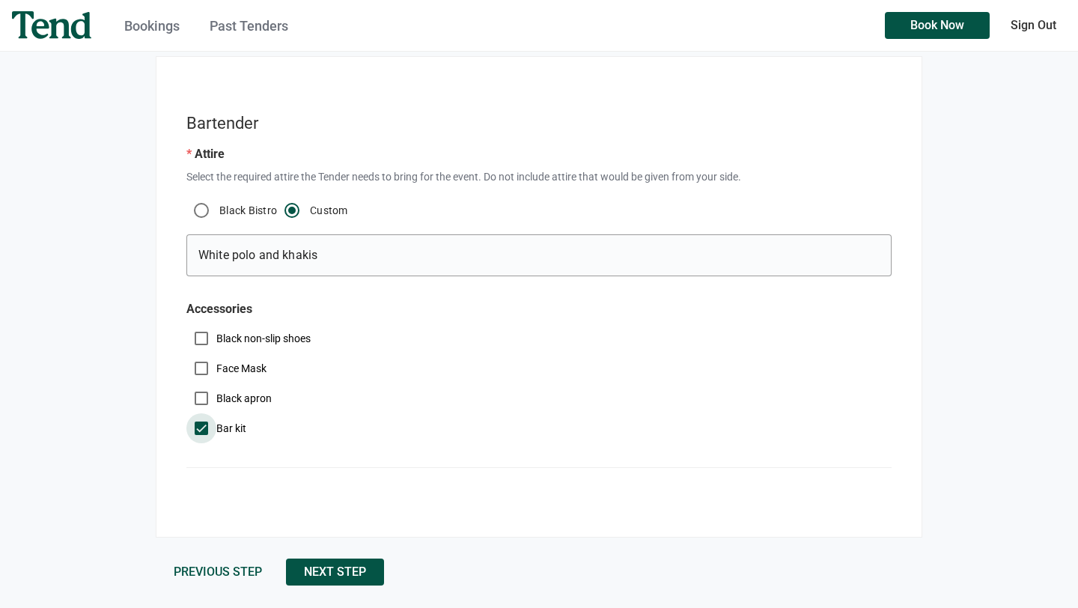
scroll to position [233, 0]
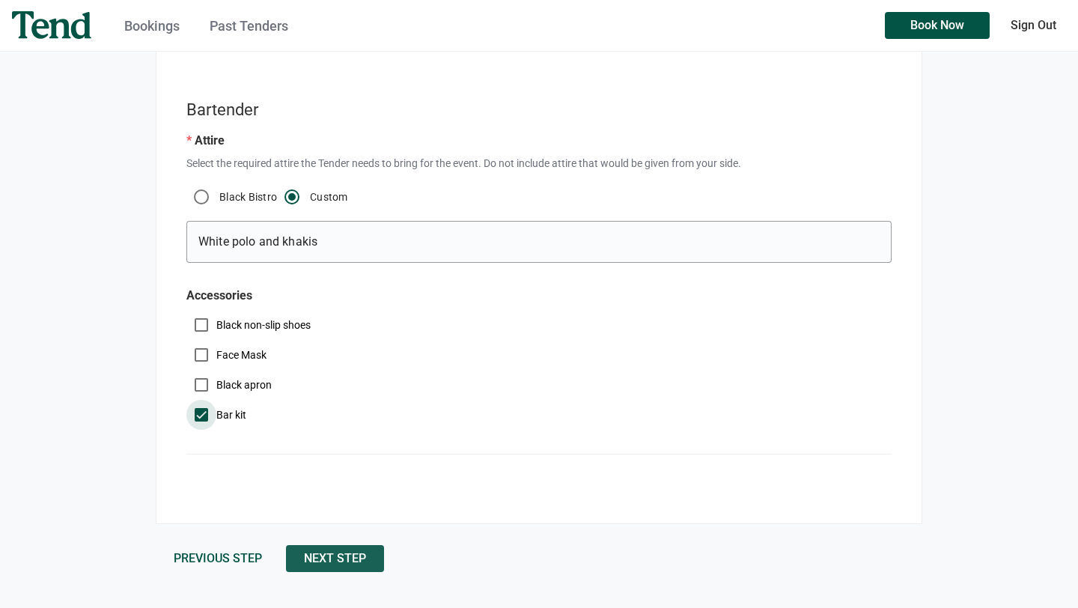
click at [319, 558] on span "Next Step" at bounding box center [335, 558] width 62 height 0
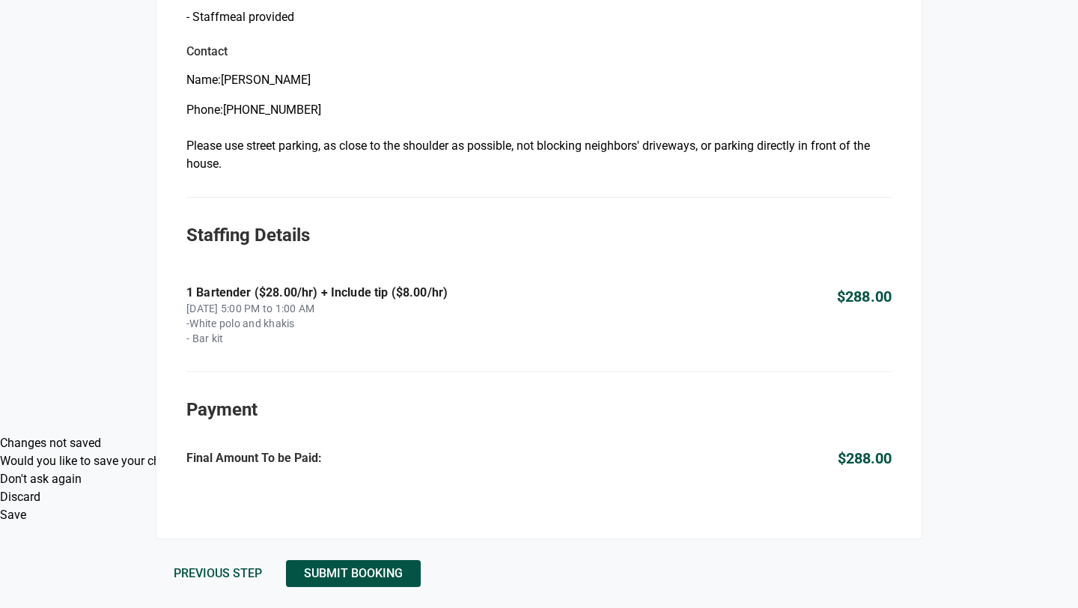
scroll to position [798, 0]
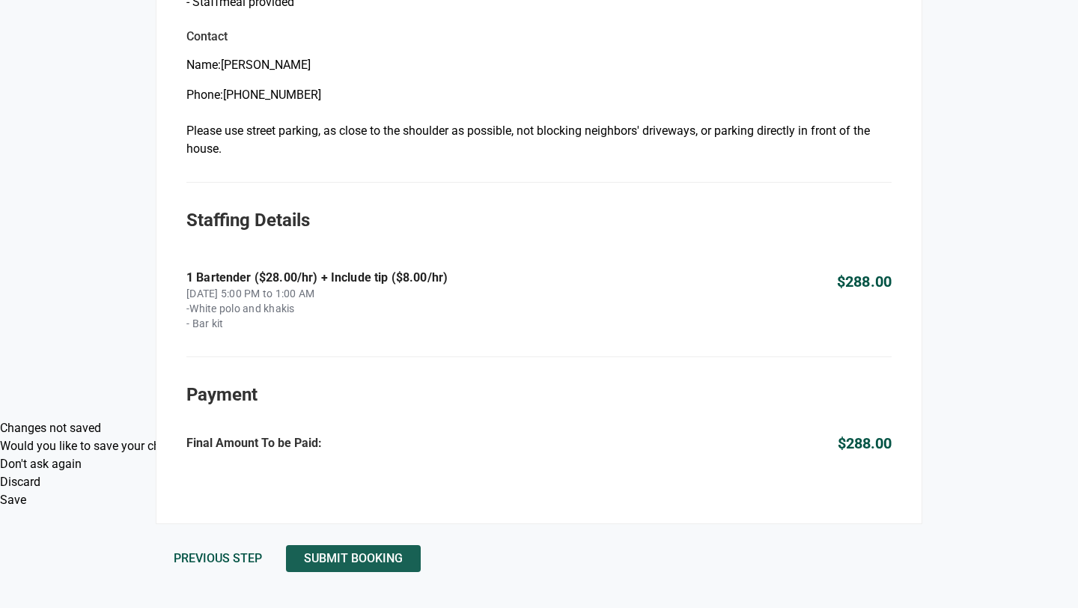
click at [332, 558] on span "Submit Booking" at bounding box center [353, 558] width 99 height 0
